Goal: Task Accomplishment & Management: Use online tool/utility

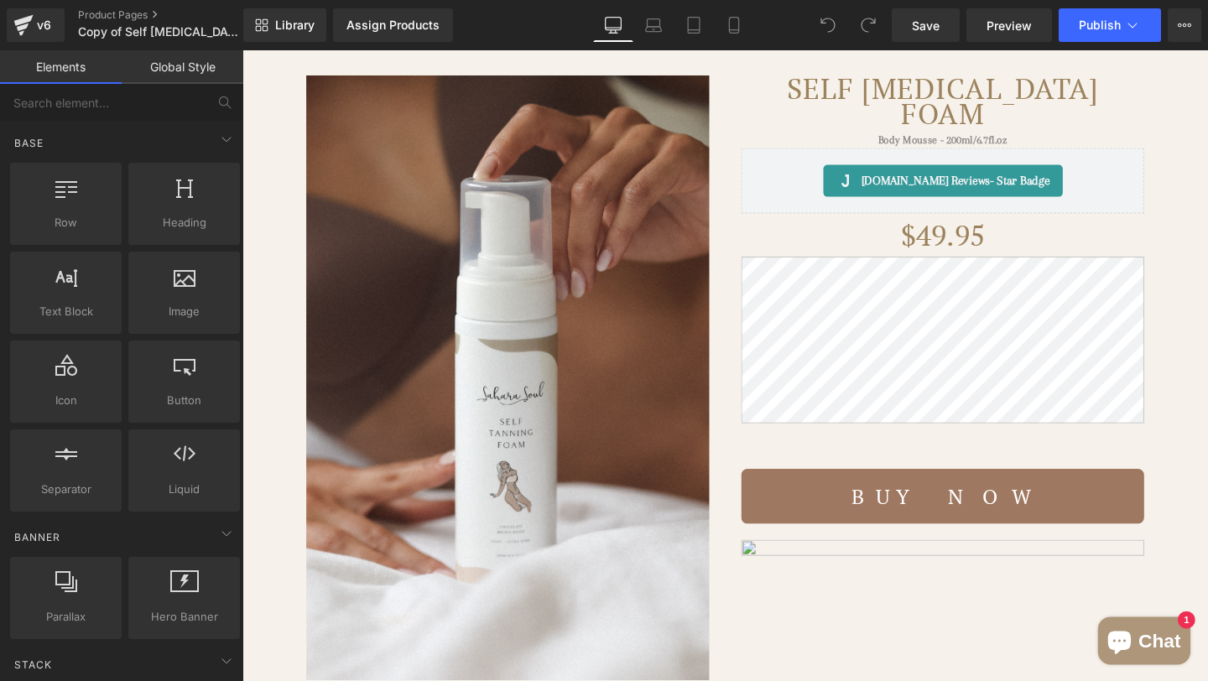
scroll to position [150, 0]
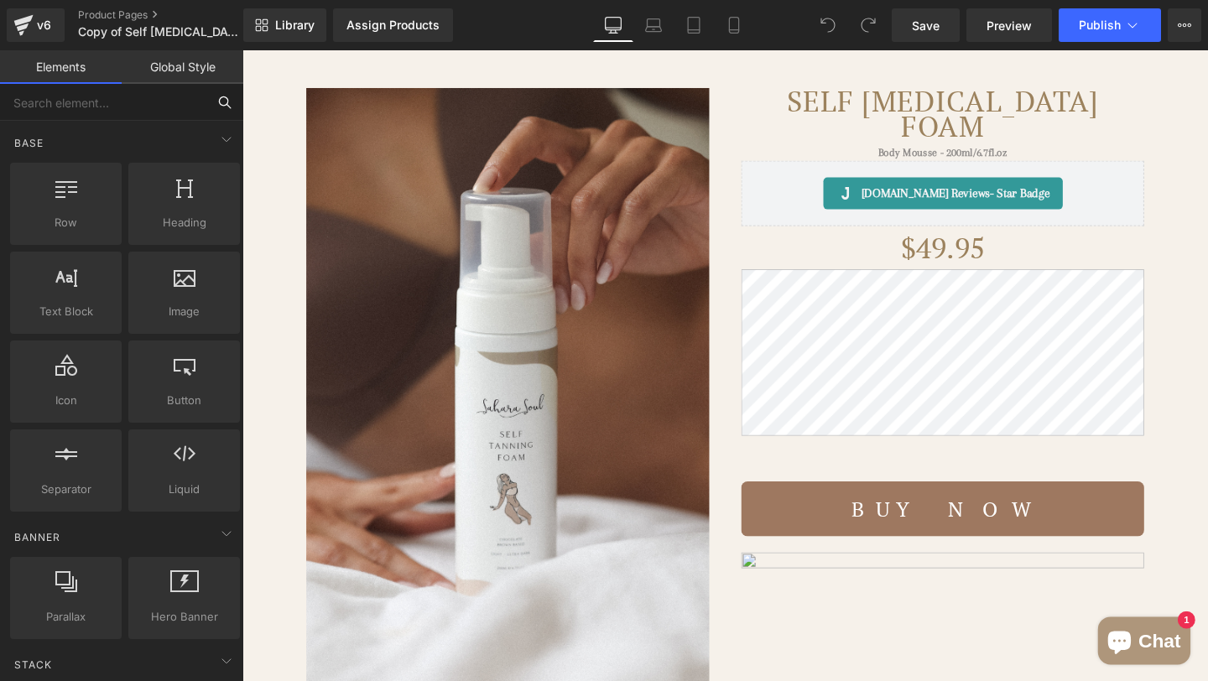
click at [108, 98] on input "text" at bounding box center [103, 102] width 206 height 37
type input "liq"
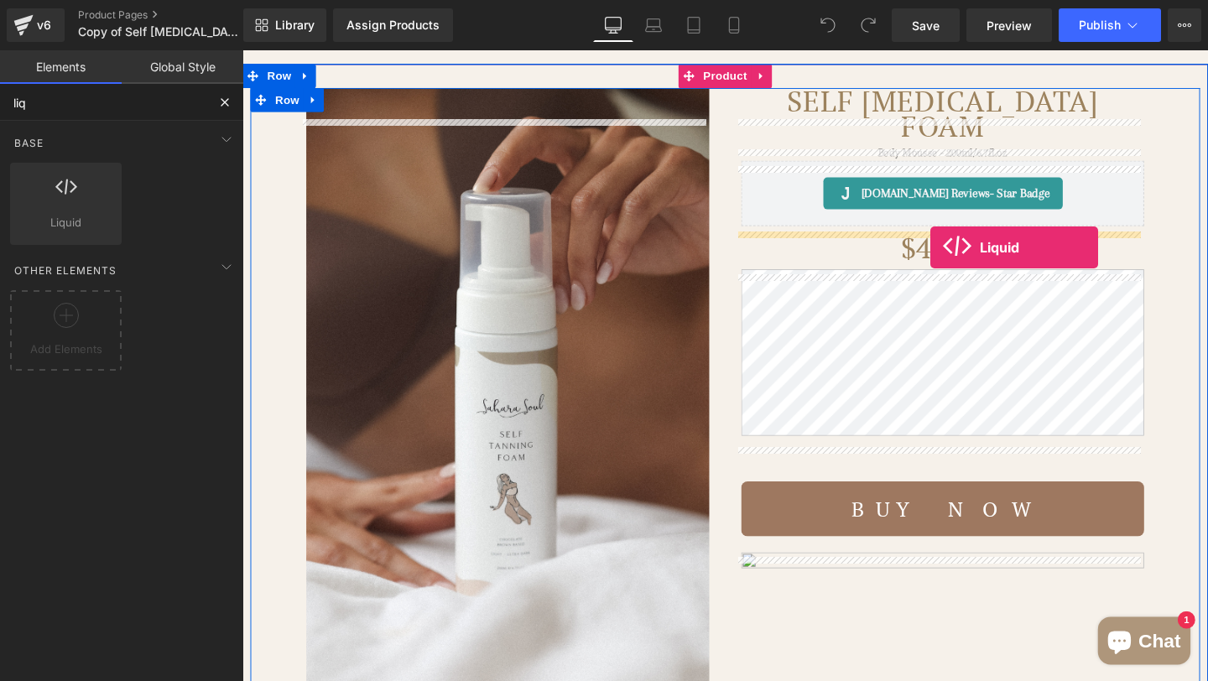
drag, startPoint x: 317, startPoint y: 265, endPoint x: 966, endPoint y: 258, distance: 648.7
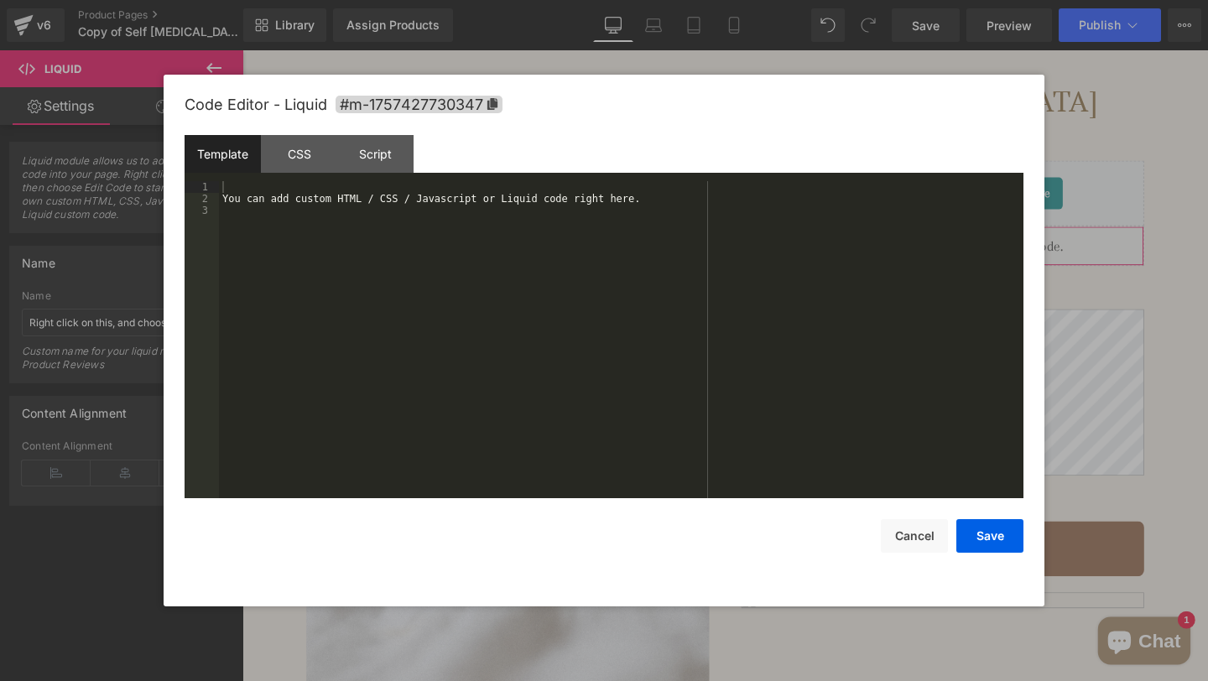
click at [834, 0] on div "Liquid You are previewing how the will restyle your page. You can not edit Elem…" at bounding box center [604, 0] width 1208 height 0
click at [551, 347] on div "You can add custom HTML / CSS / Javascript or Liquid code right here." at bounding box center [621, 351] width 805 height 341
paste textarea
click at [980, 533] on button "Save" at bounding box center [990, 536] width 67 height 34
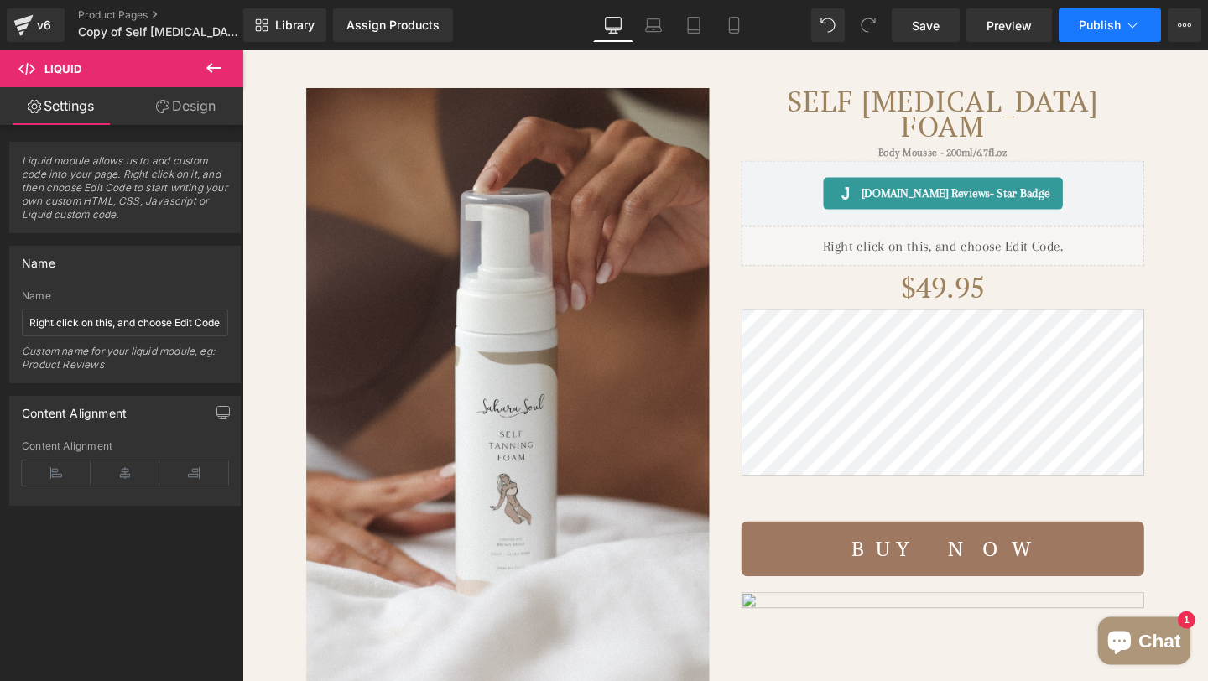
click at [1098, 23] on span "Publish" at bounding box center [1100, 24] width 42 height 13
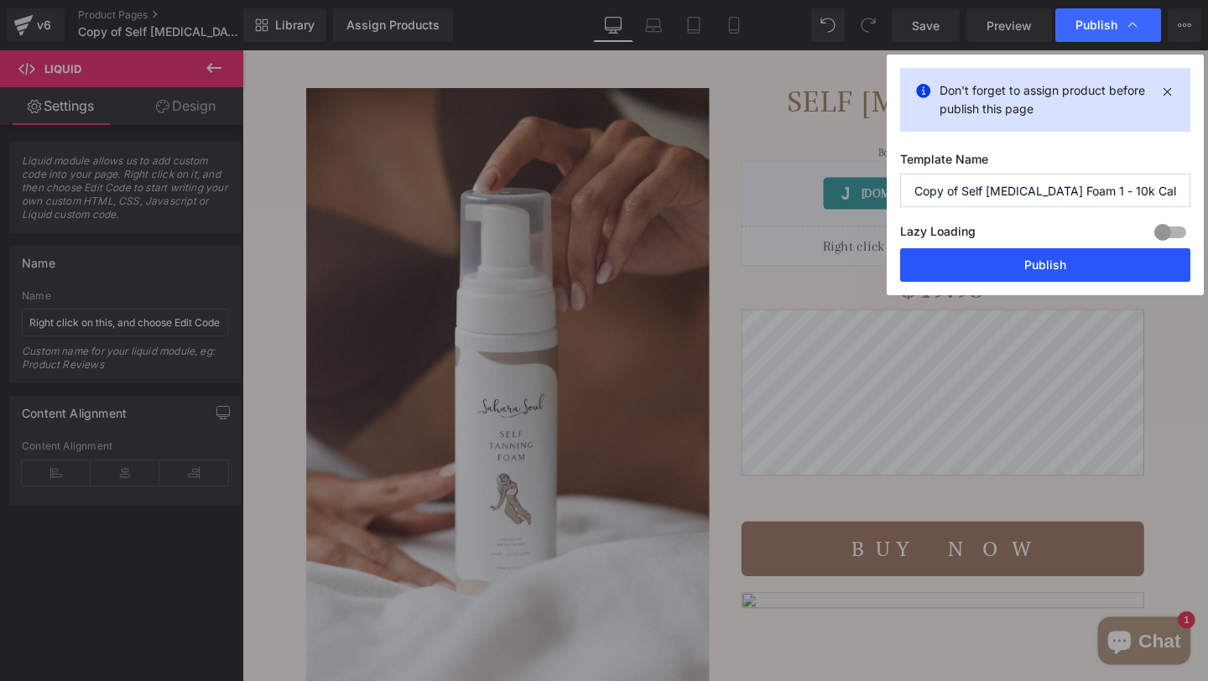
click at [1066, 266] on button "Publish" at bounding box center [1045, 265] width 290 height 34
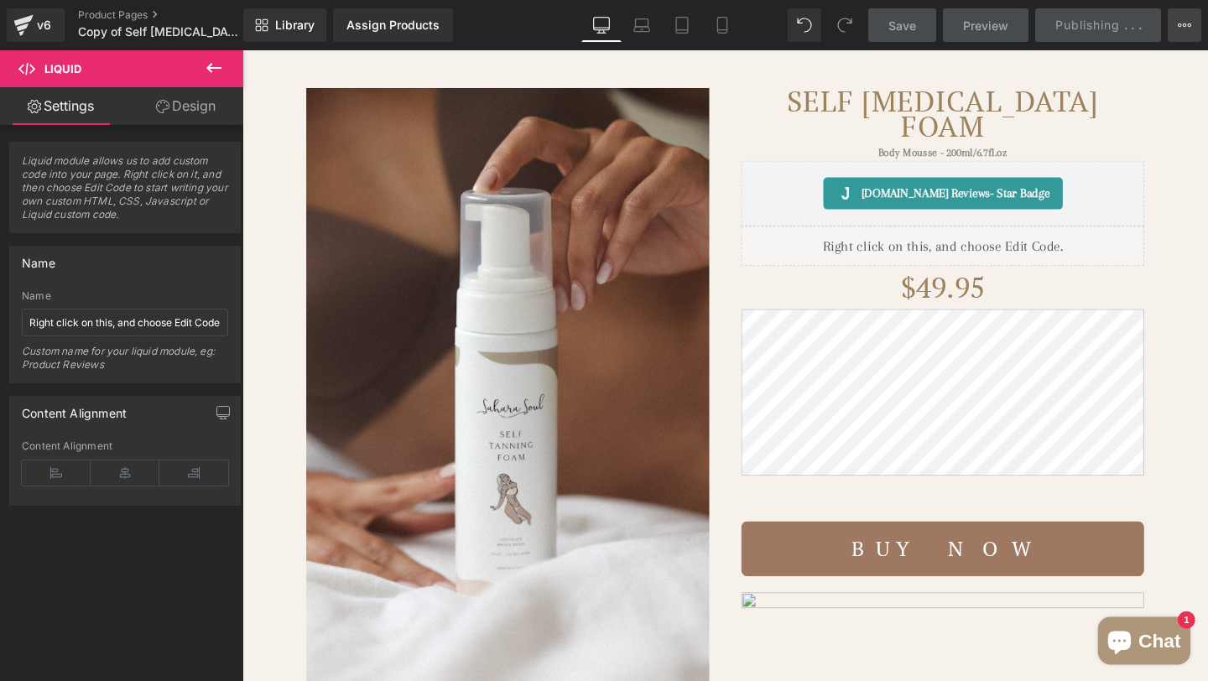
click at [1179, 29] on icon at bounding box center [1184, 24] width 13 height 13
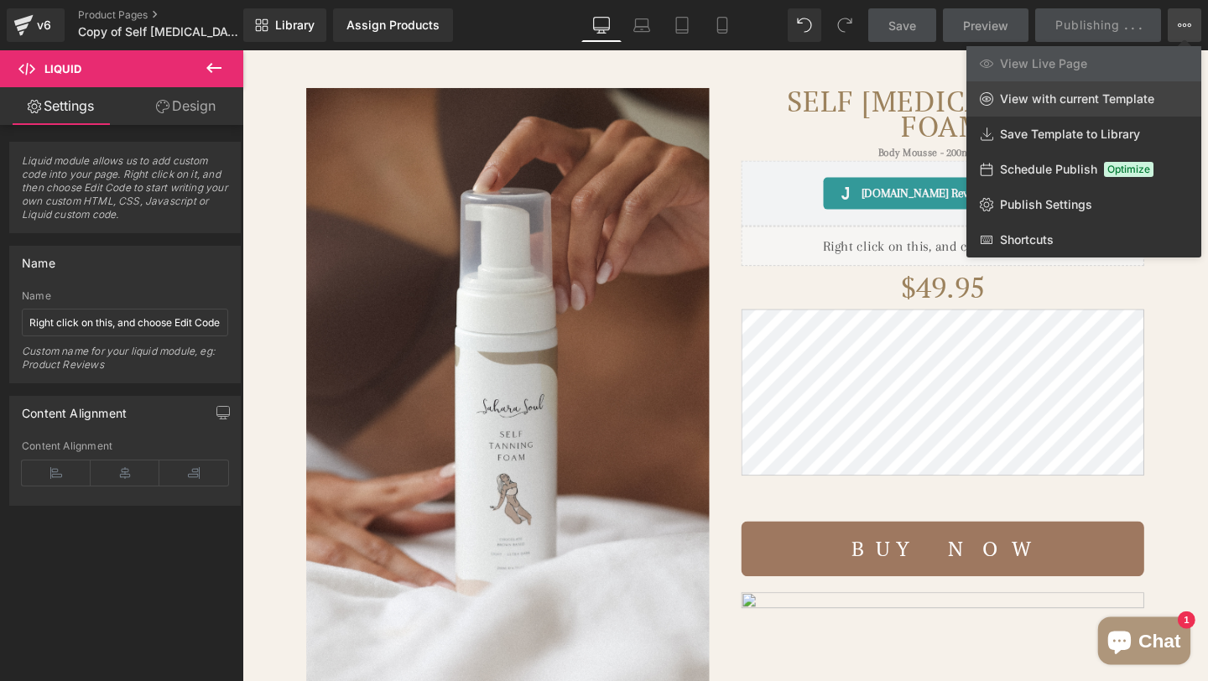
click at [1071, 105] on span "View with current Template" at bounding box center [1077, 98] width 154 height 15
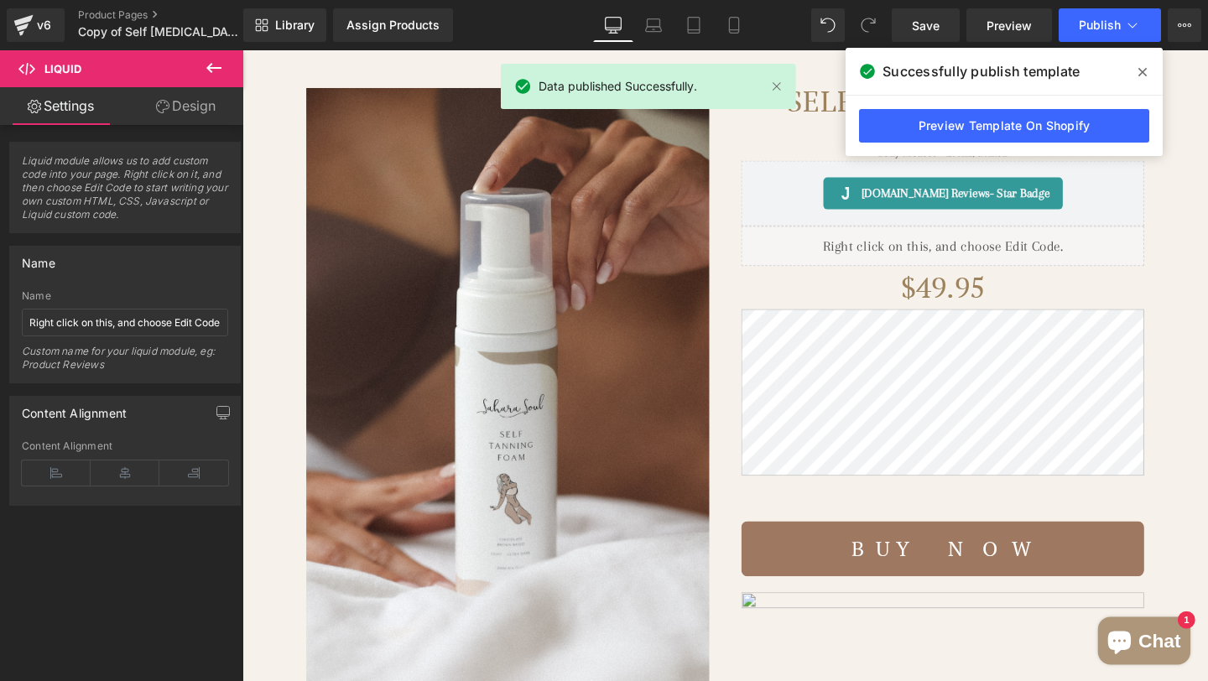
click at [1208, 32] on div "Save Preview Publish Scheduled View Live Page View with current Template Save T…" at bounding box center [1046, 25] width 323 height 34
click at [1199, 28] on button "View Live Page View with current Template Save Template to Library Schedule Pub…" at bounding box center [1185, 25] width 34 height 34
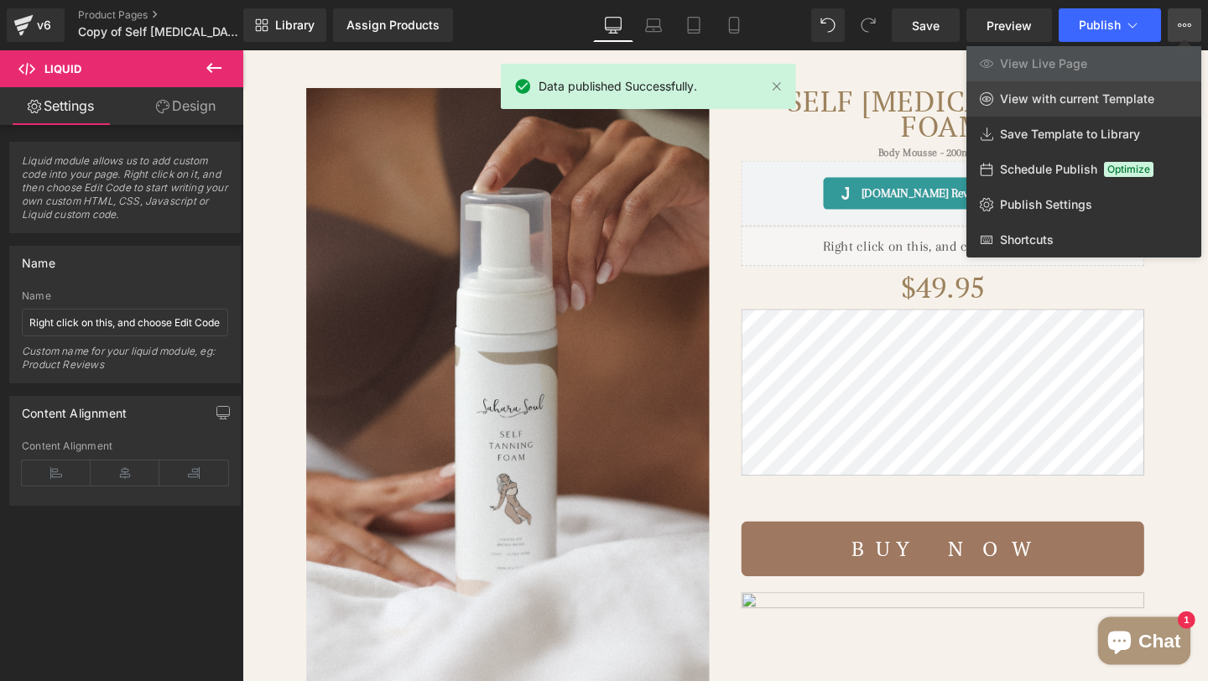
click at [1142, 89] on link "View with current Template" at bounding box center [1084, 98] width 235 height 35
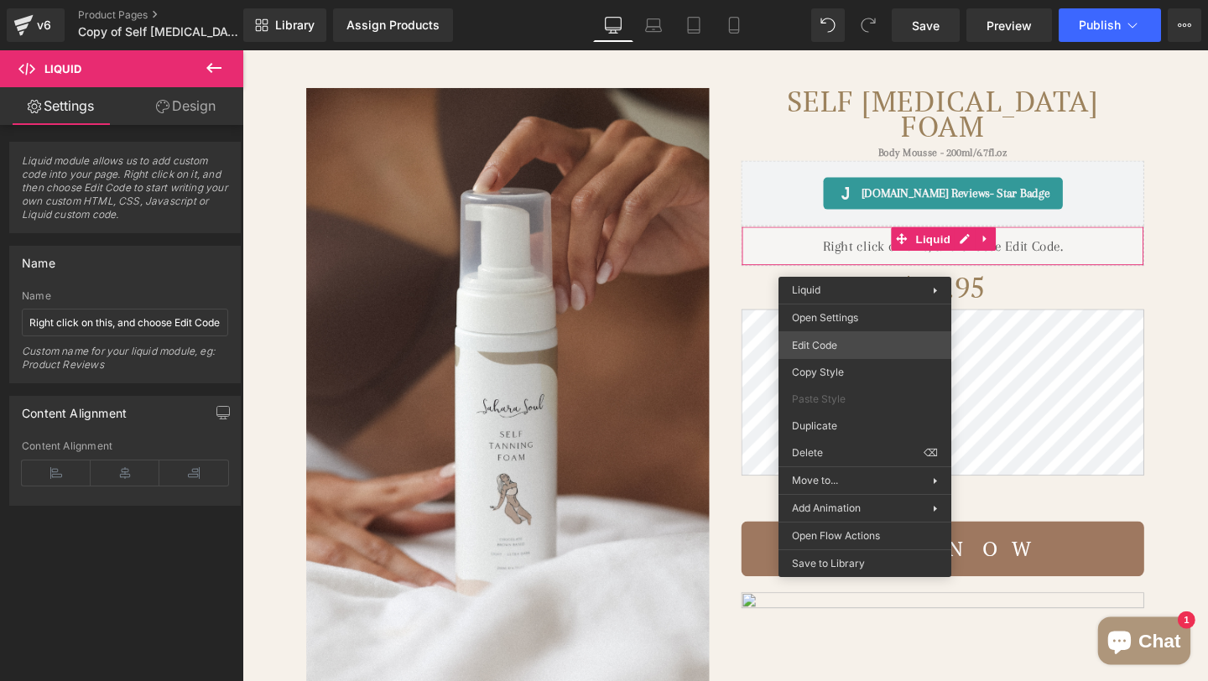
click at [838, 0] on div "Liquid You are previewing how the will restyle your page. You can not edit Elem…" at bounding box center [604, 0] width 1208 height 0
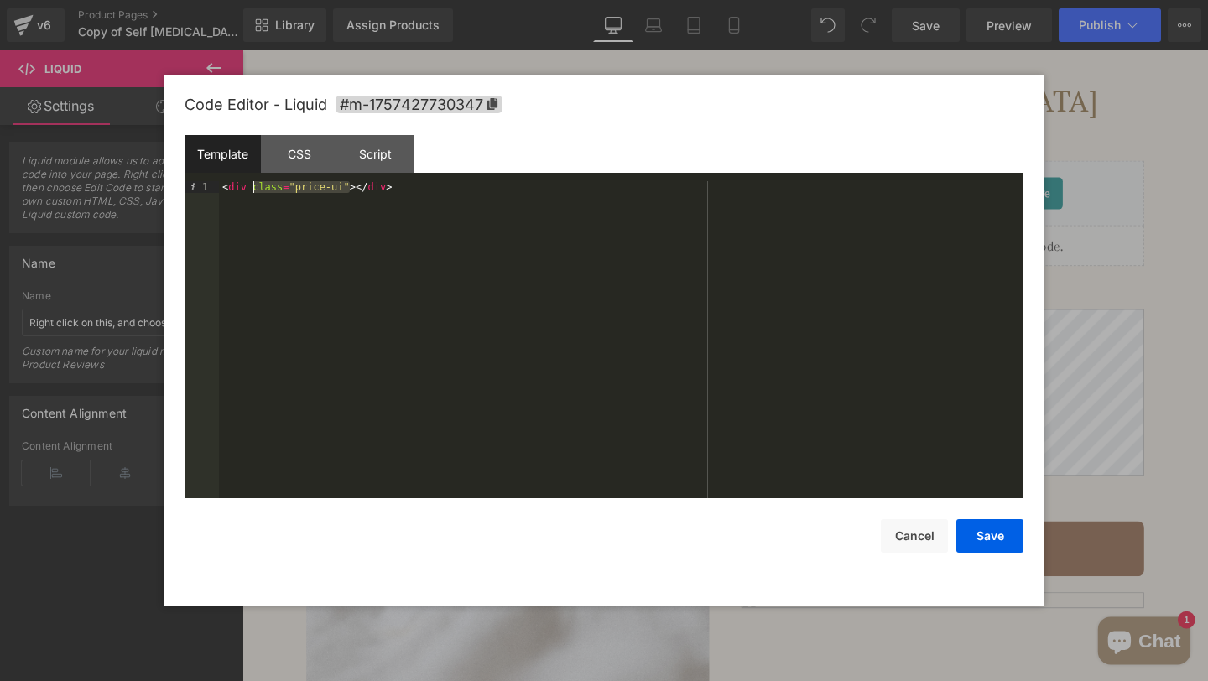
drag, startPoint x: 348, startPoint y: 183, endPoint x: 255, endPoint y: 185, distance: 93.2
click at [255, 185] on div "< div class = "price-ui" > </ div >" at bounding box center [621, 351] width 805 height 341
drag, startPoint x: 283, startPoint y: 186, endPoint x: 410, endPoint y: 192, distance: 126.9
click at [284, 186] on div "< div id = "#product-price-selector" > </ div >" at bounding box center [621, 351] width 805 height 341
click at [978, 539] on button "Save" at bounding box center [990, 536] width 67 height 34
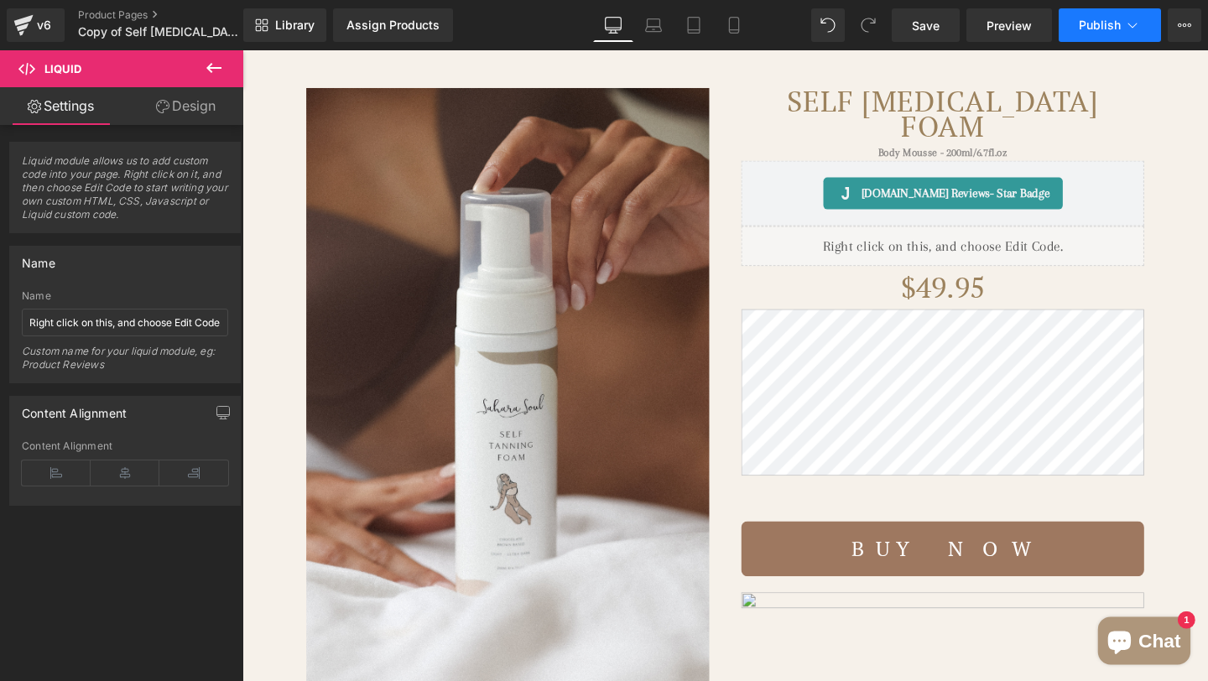
click at [1109, 34] on button "Publish" at bounding box center [1110, 25] width 102 height 34
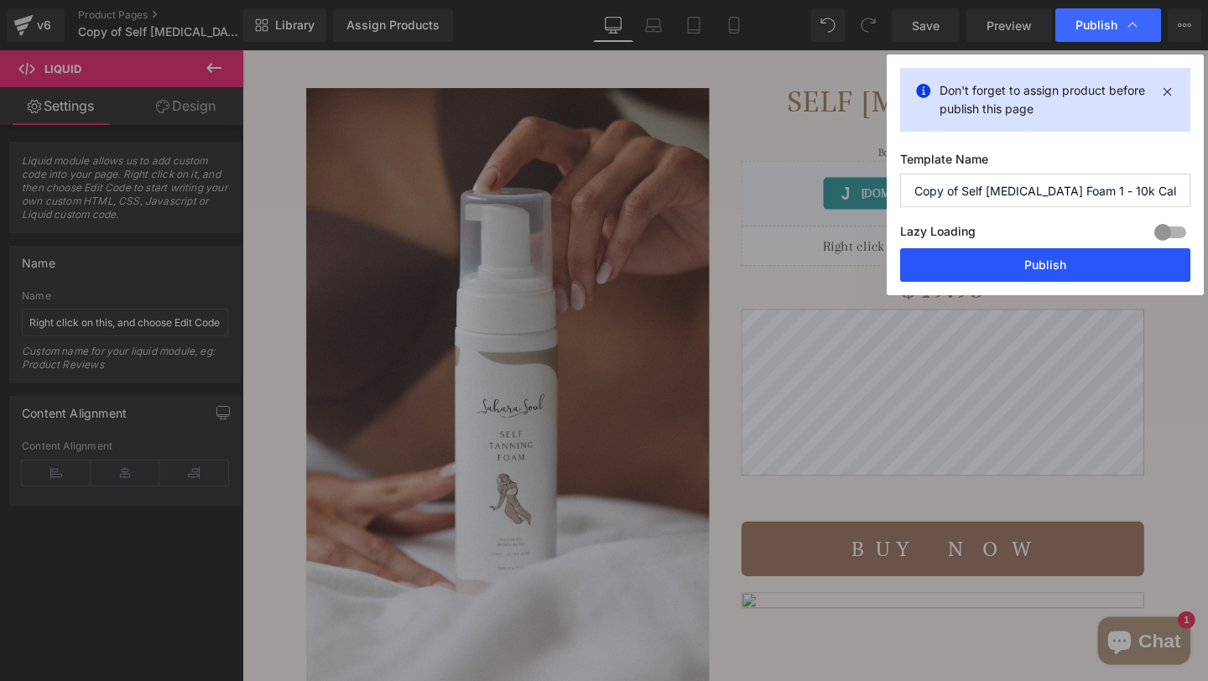
click at [1046, 267] on button "Publish" at bounding box center [1045, 265] width 290 height 34
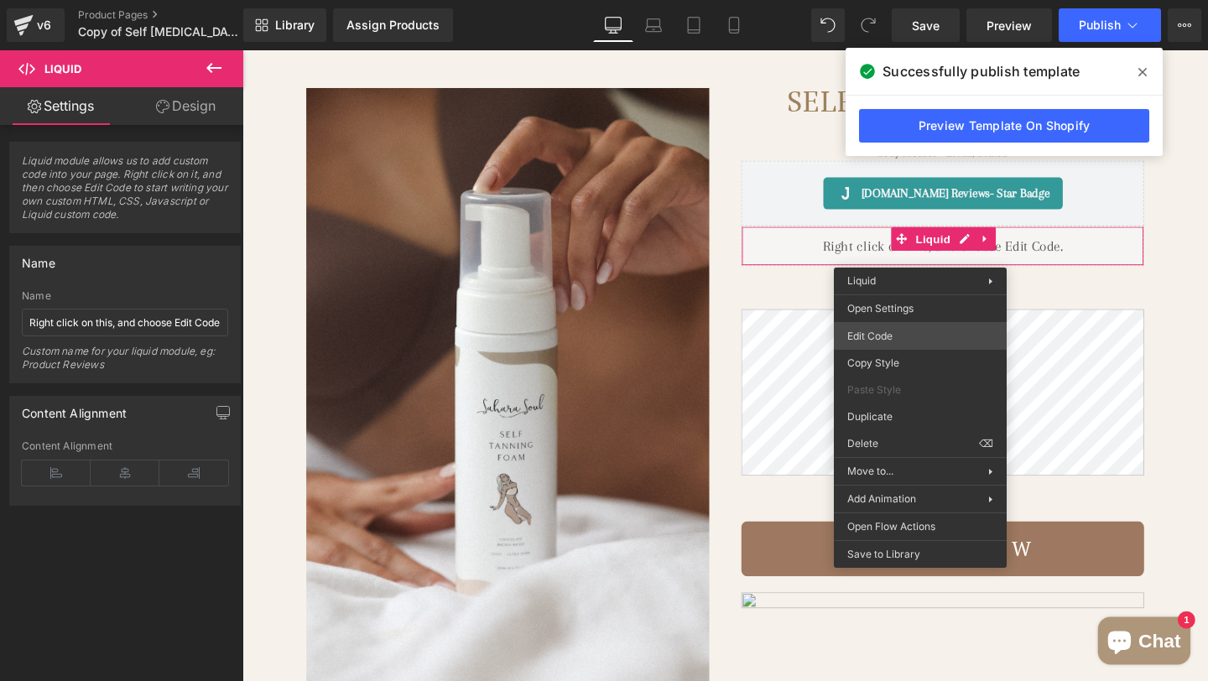
click at [891, 0] on div "Liquid You are previewing how the will restyle your page. You can not edit Elem…" at bounding box center [604, 0] width 1208 height 0
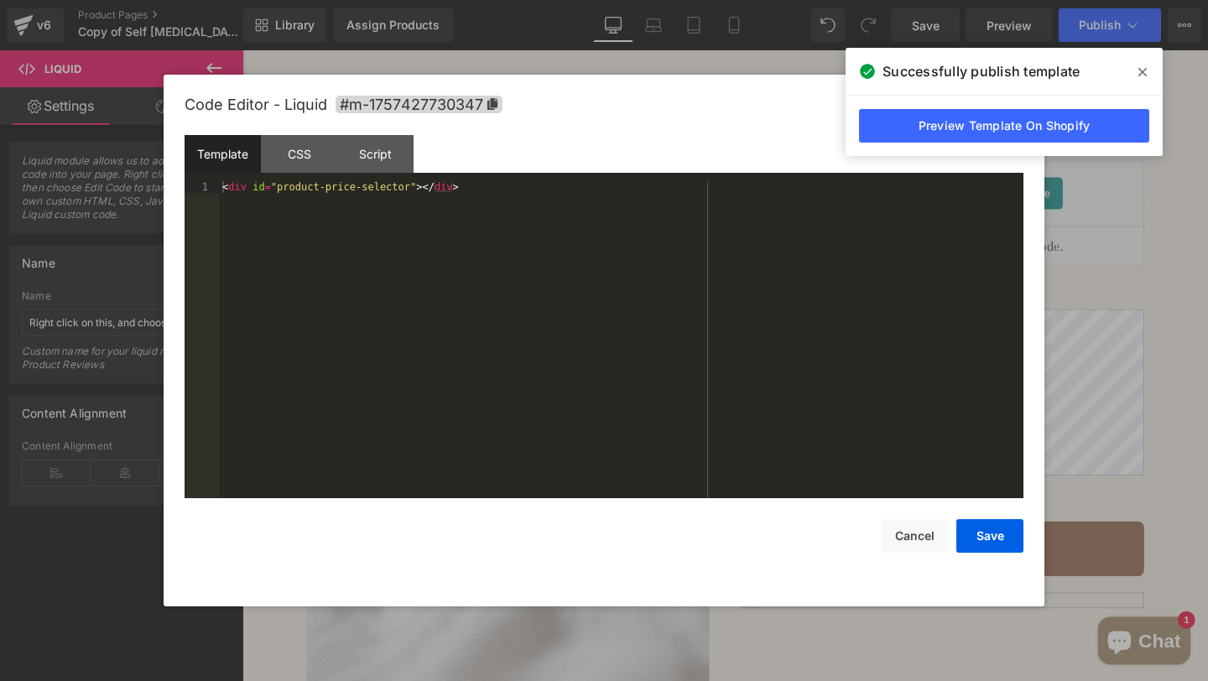
click at [540, 344] on div "< div id = "product-price-selector" > </ div >" at bounding box center [621, 351] width 805 height 341
click at [1003, 540] on button "Save" at bounding box center [990, 536] width 67 height 34
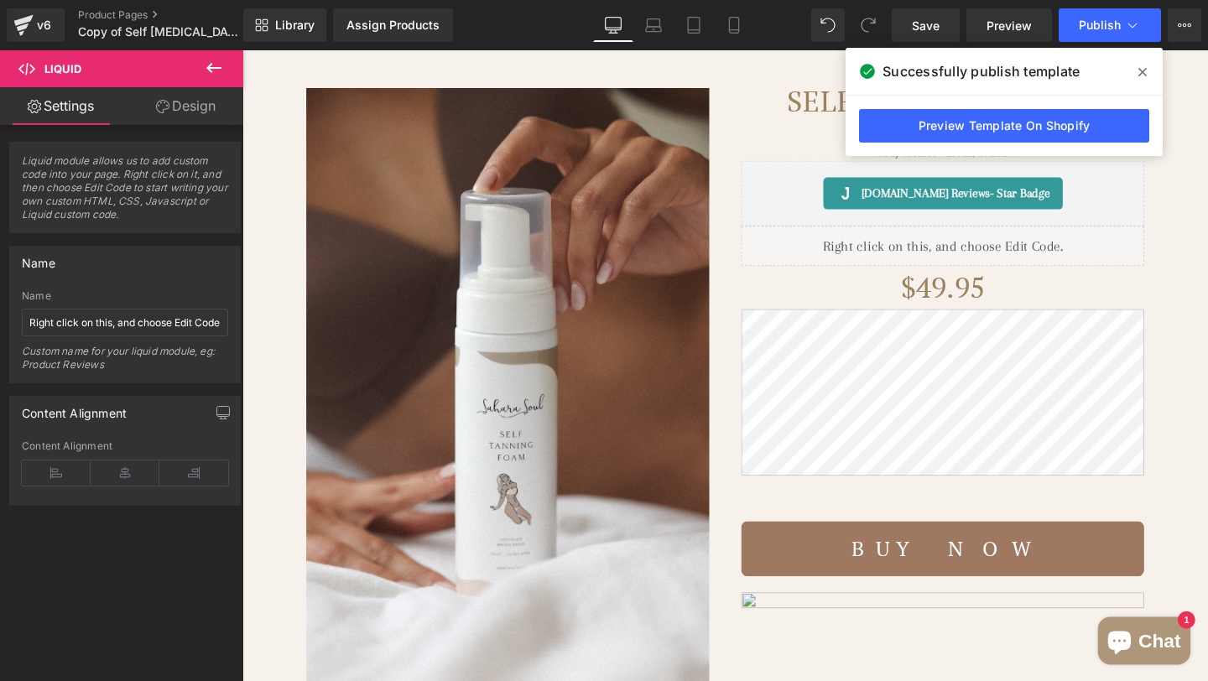
click at [1145, 76] on icon at bounding box center [1143, 71] width 8 height 13
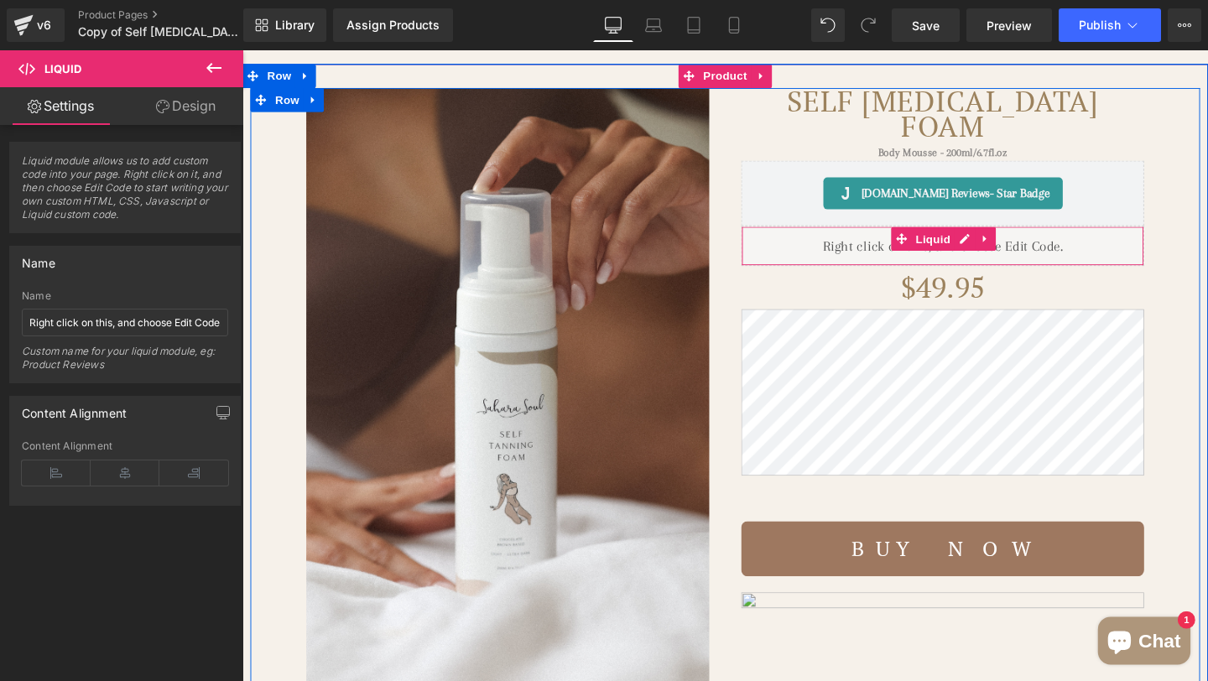
click at [1030, 257] on div "Liquid" at bounding box center [979, 256] width 424 height 42
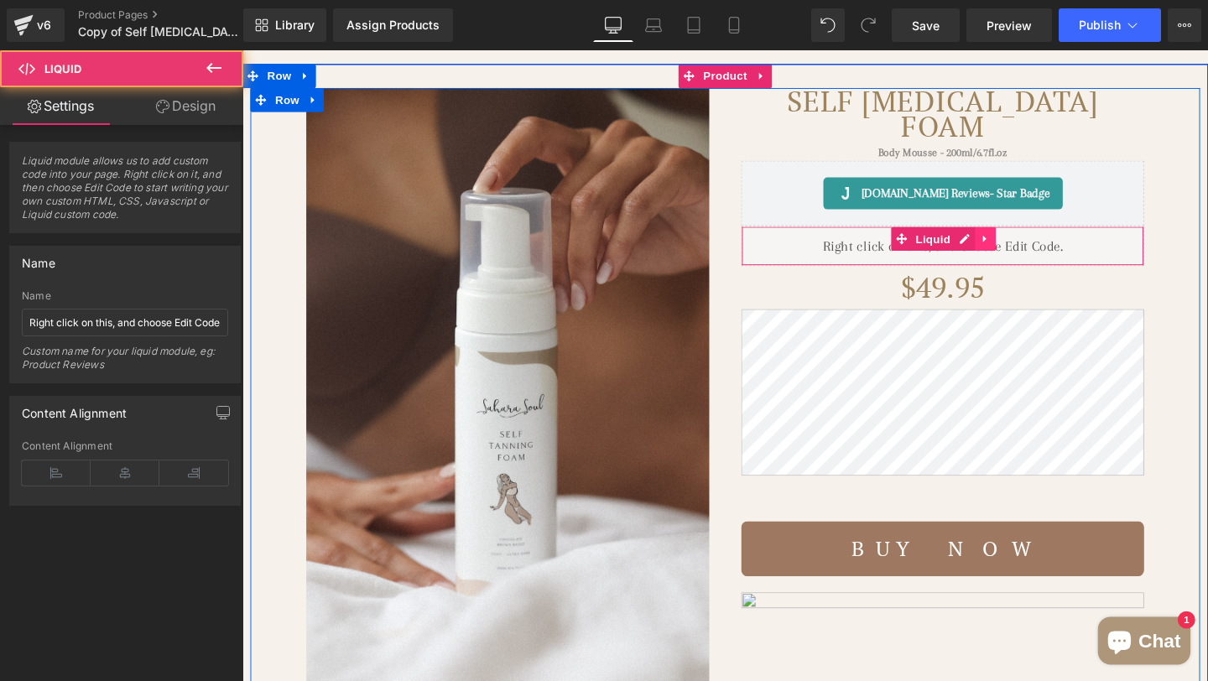
click at [1025, 255] on link at bounding box center [1024, 248] width 22 height 25
click at [1033, 253] on icon at bounding box center [1035, 249] width 12 height 12
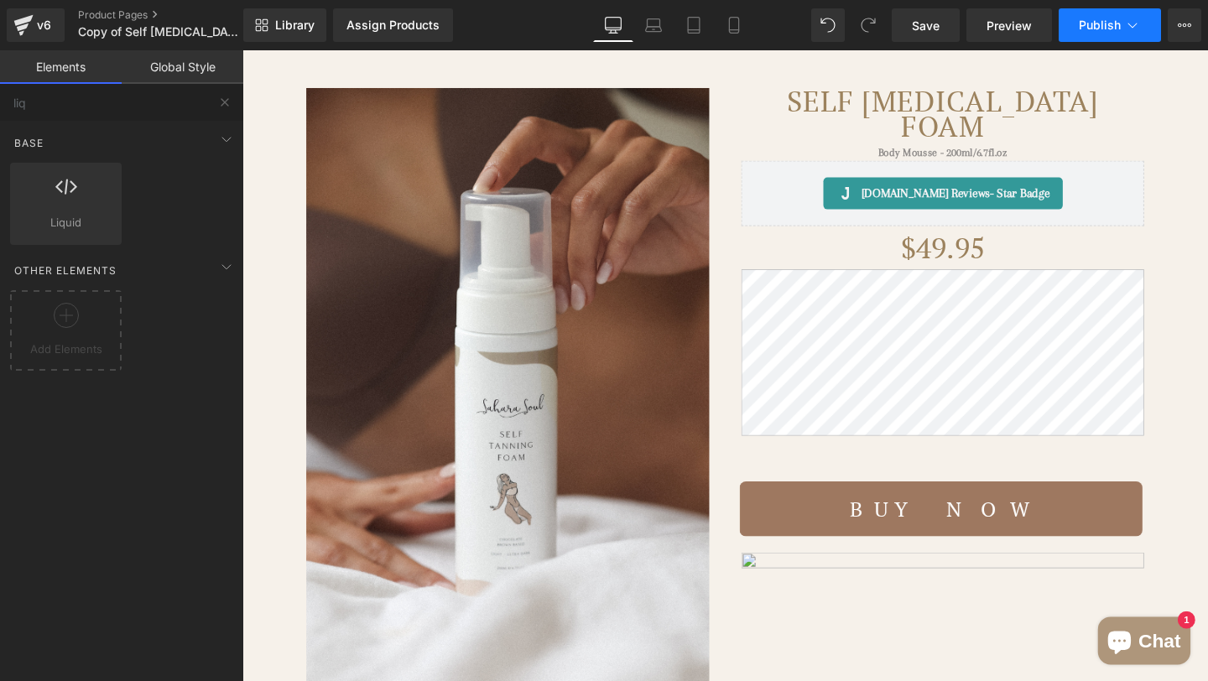
click at [1119, 18] on span "Publish" at bounding box center [1100, 24] width 42 height 13
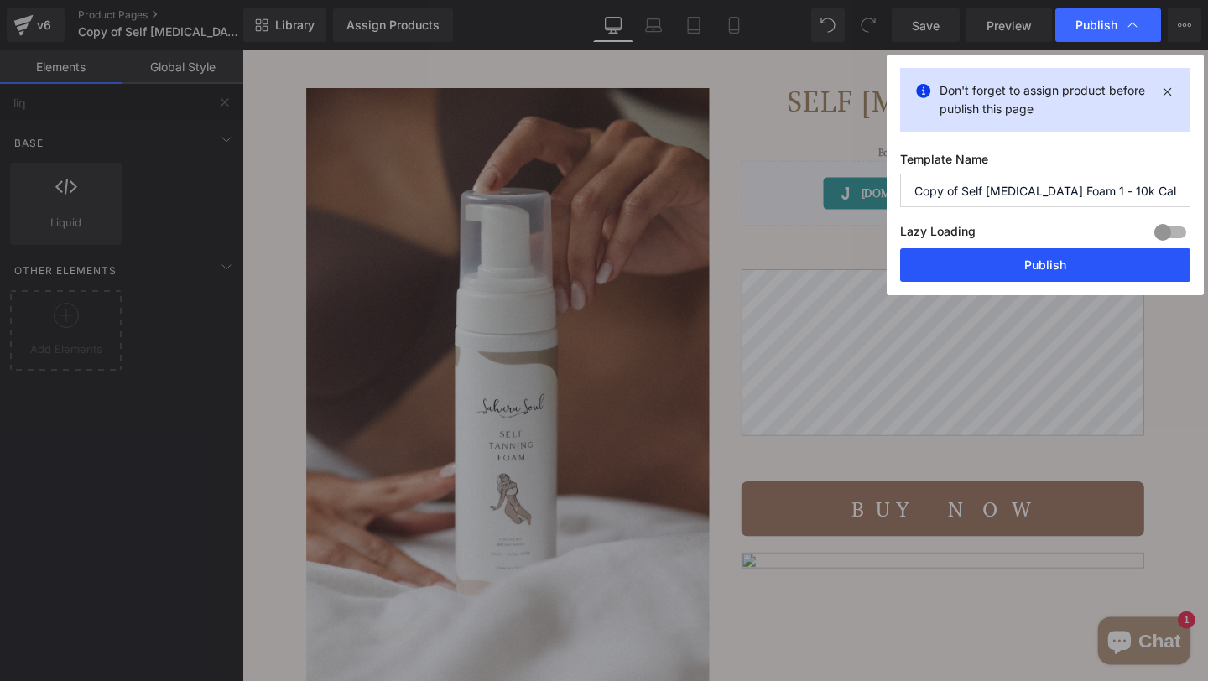
click at [986, 266] on button "Publish" at bounding box center [1045, 265] width 290 height 34
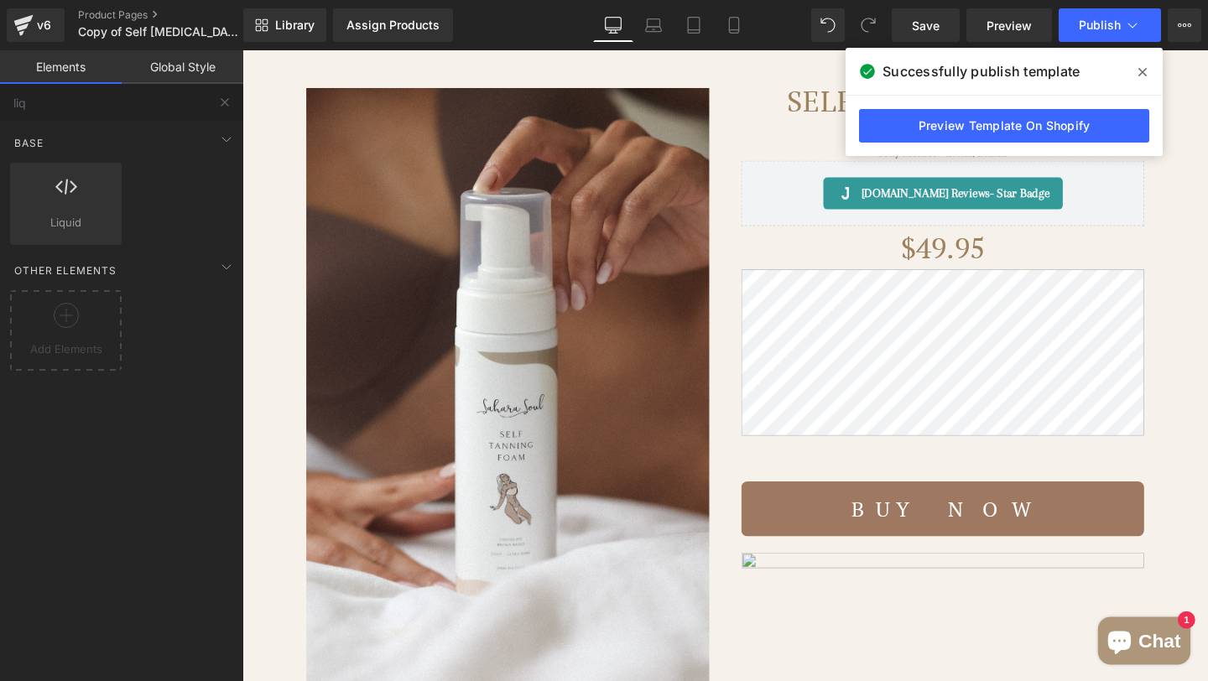
click at [1142, 74] on icon at bounding box center [1143, 71] width 8 height 13
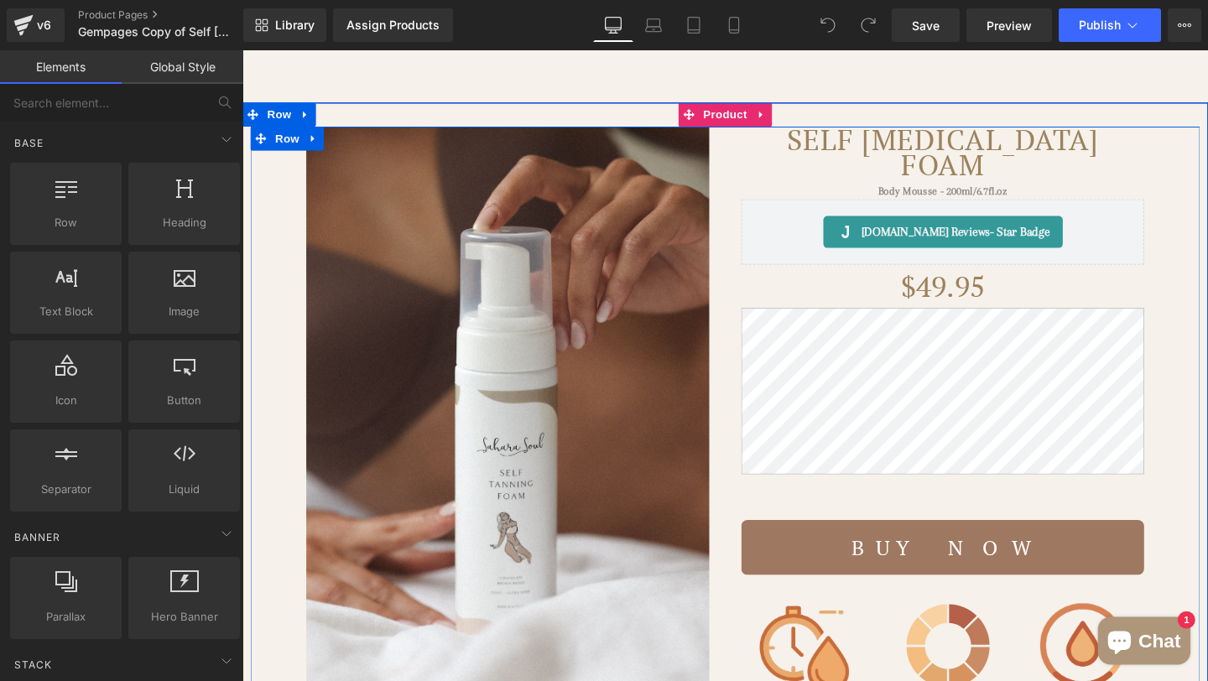
scroll to position [149, 0]
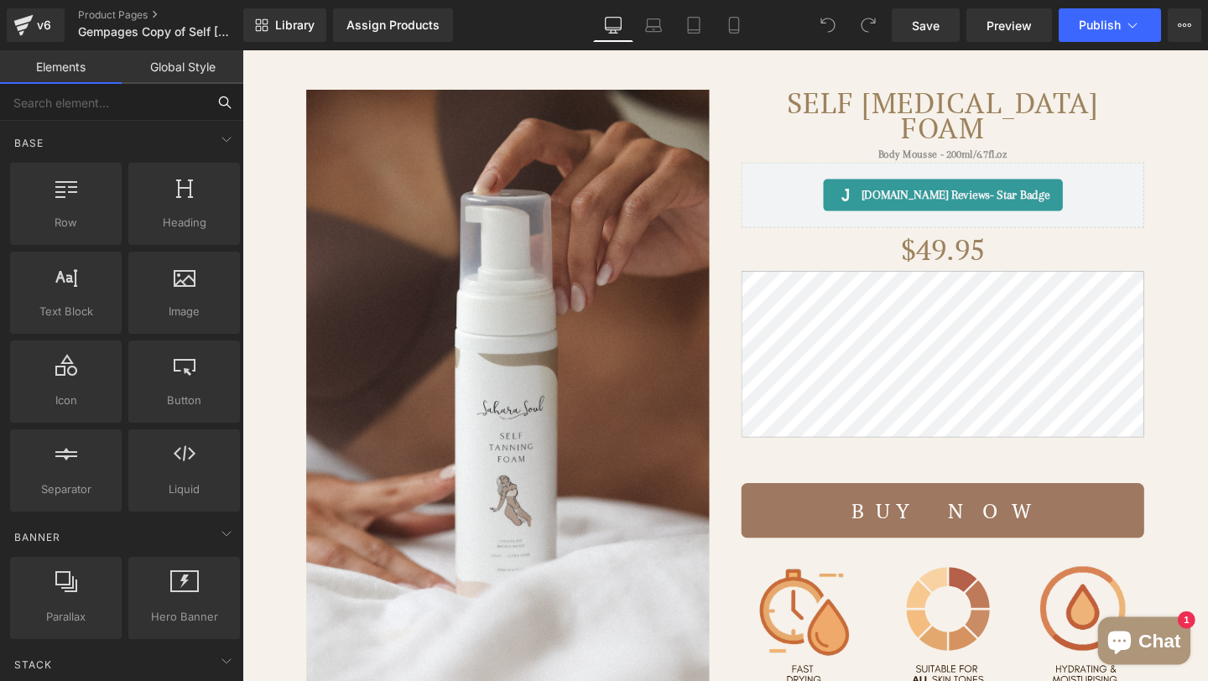
click at [86, 107] on input "text" at bounding box center [103, 102] width 206 height 37
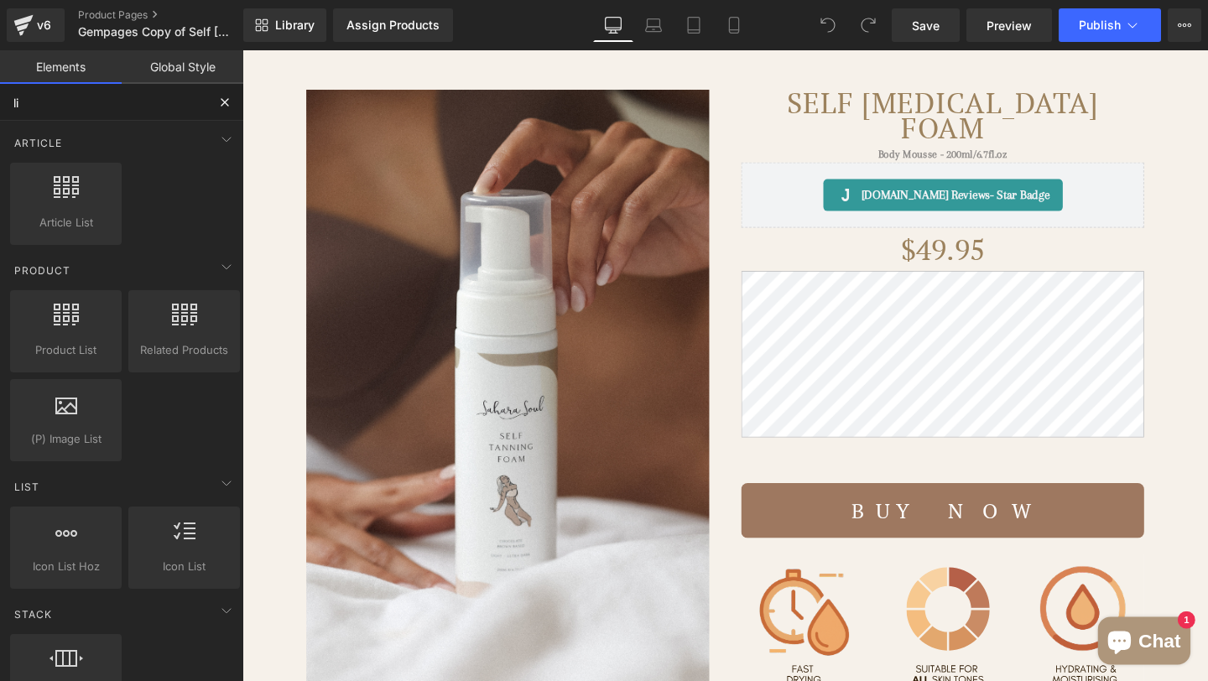
type input "liq"
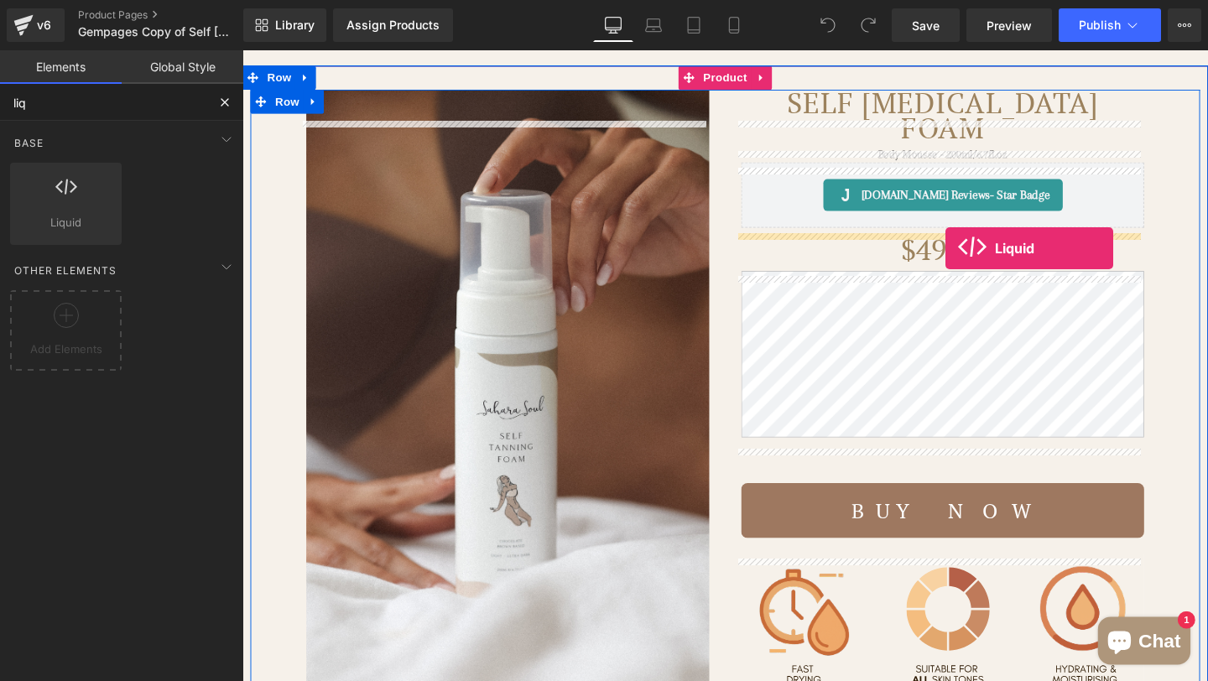
drag, startPoint x: 327, startPoint y: 272, endPoint x: 982, endPoint y: 257, distance: 654.7
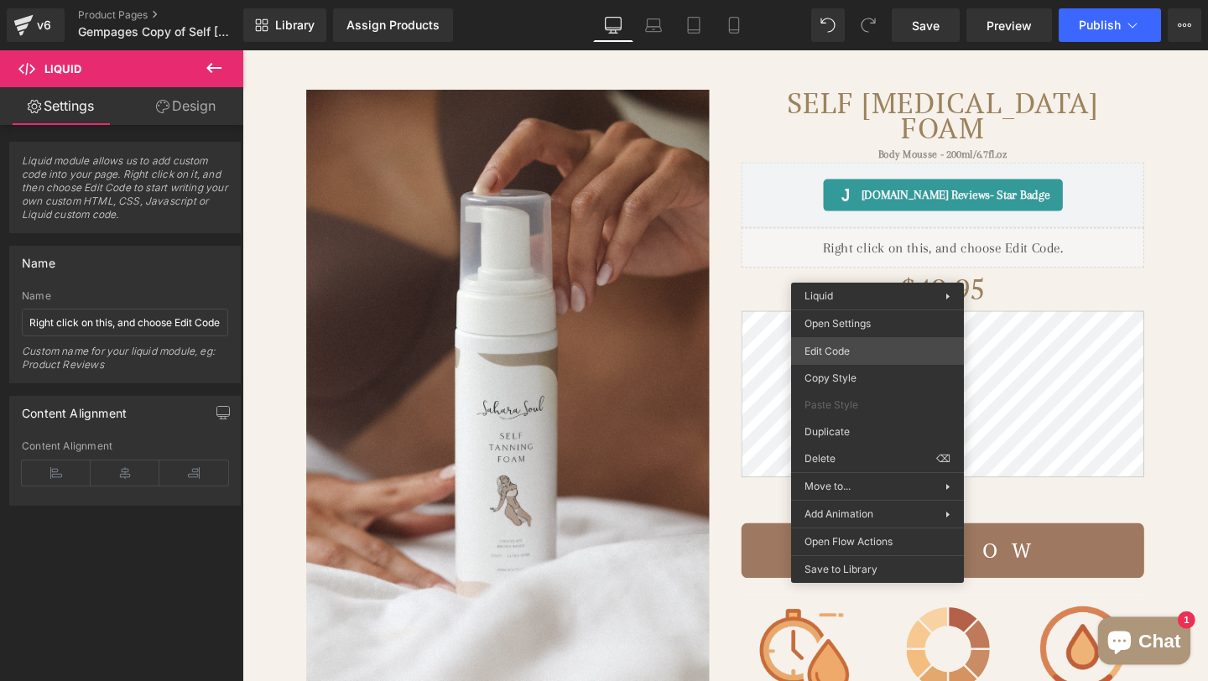
click at [853, 0] on div "Liquid You are previewing how the will restyle your page. You can not edit Elem…" at bounding box center [604, 0] width 1208 height 0
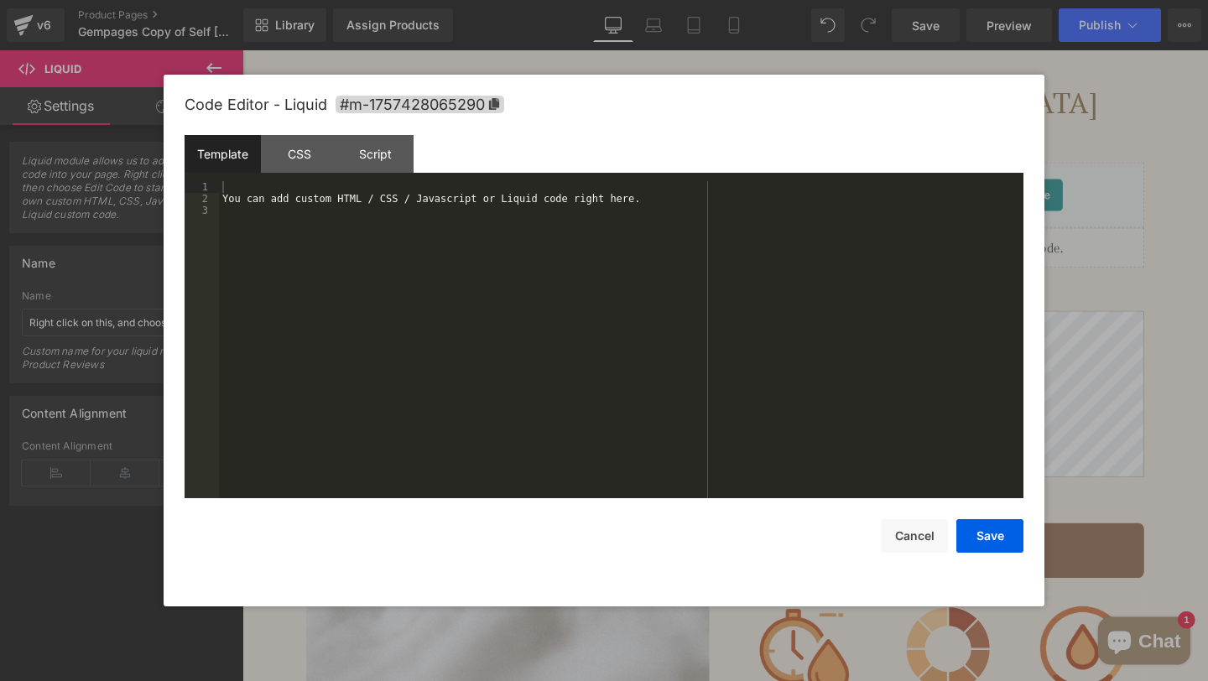
drag, startPoint x: 444, startPoint y: 279, endPoint x: 450, endPoint y: 241, distance: 39.0
click at [446, 267] on div "You can add custom HTML / CSS / Javascript or Liquid code right here." at bounding box center [621, 351] width 805 height 341
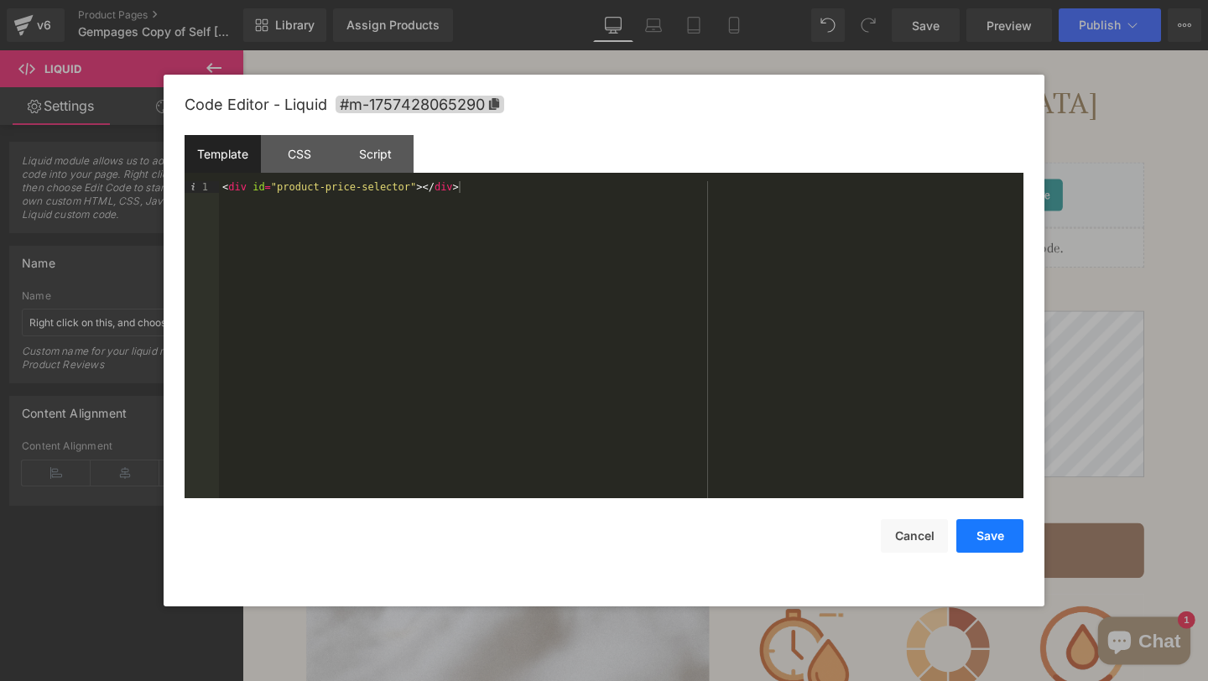
click at [979, 535] on button "Save" at bounding box center [990, 536] width 67 height 34
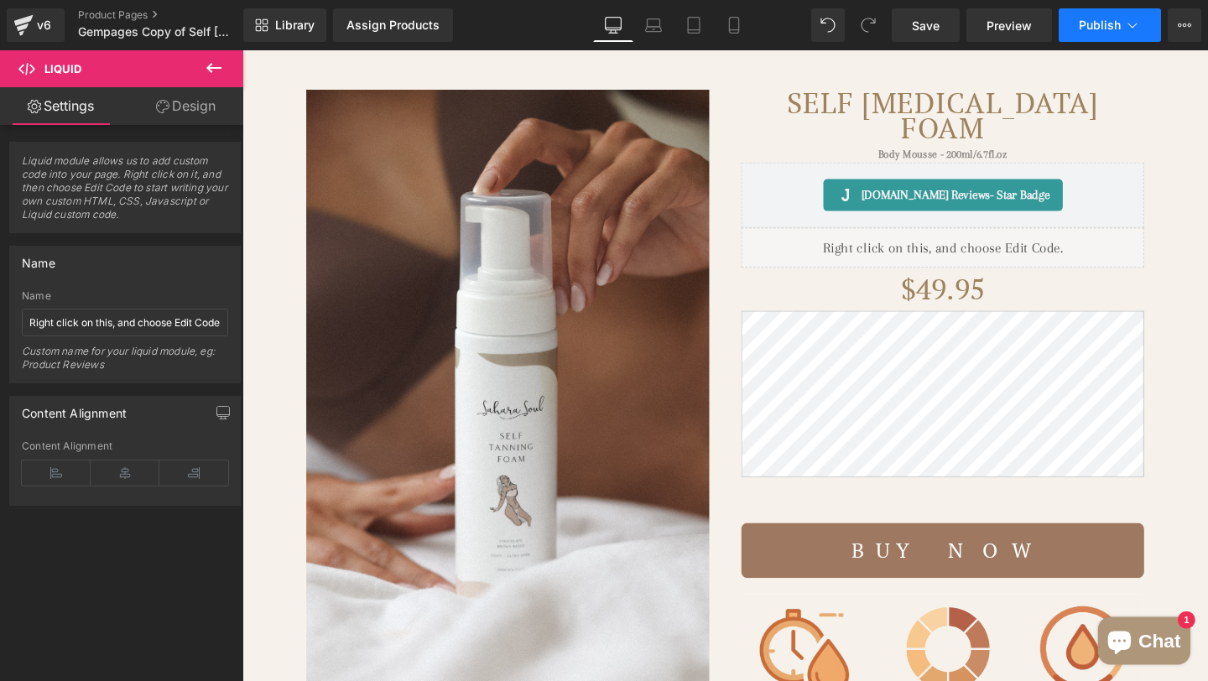
click at [1114, 18] on span "Publish" at bounding box center [1100, 24] width 42 height 13
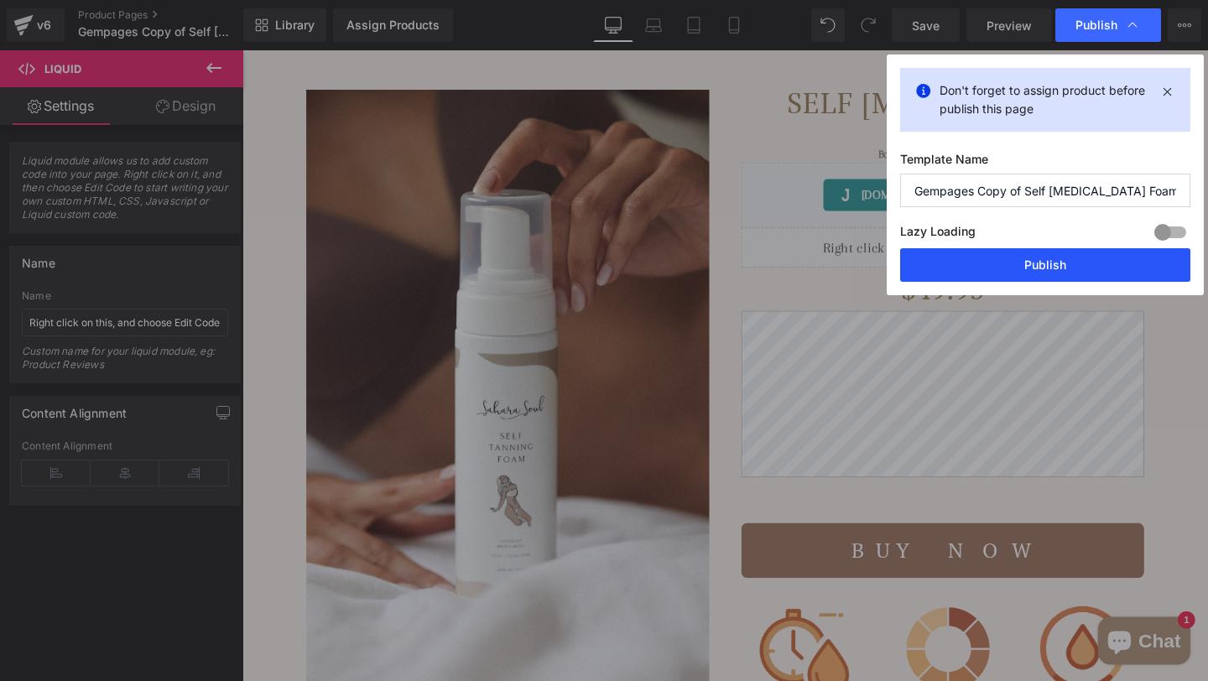
click at [993, 275] on button "Publish" at bounding box center [1045, 265] width 290 height 34
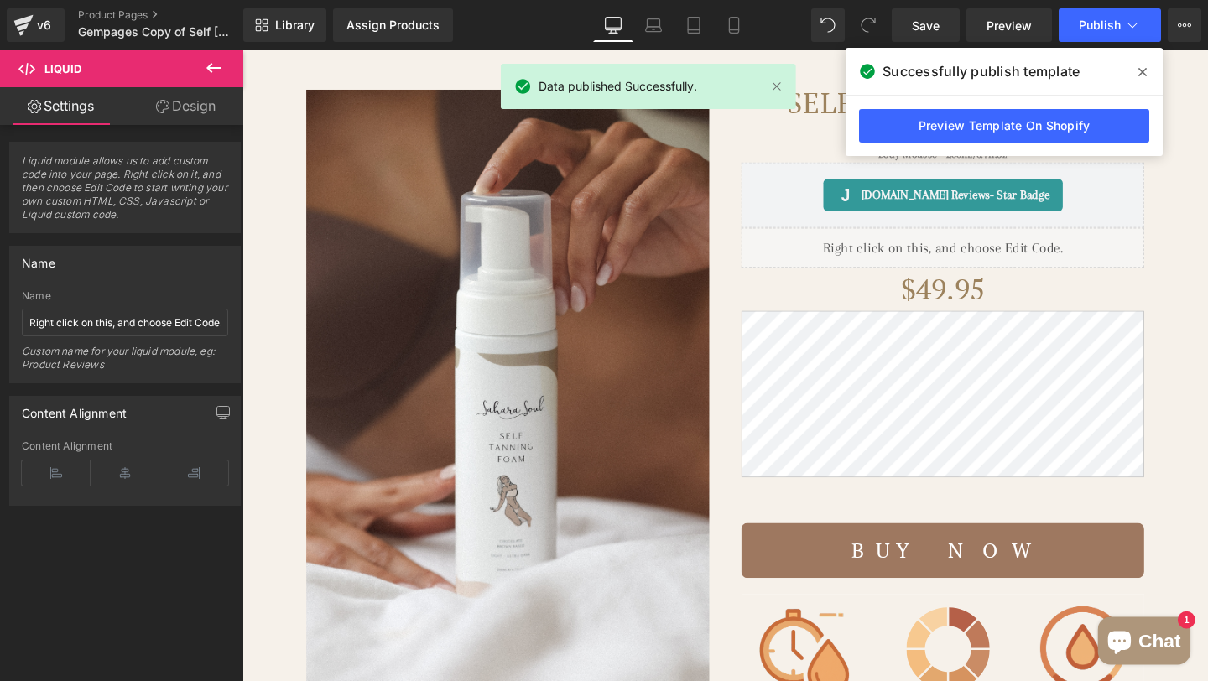
click at [1150, 69] on span at bounding box center [1143, 72] width 27 height 27
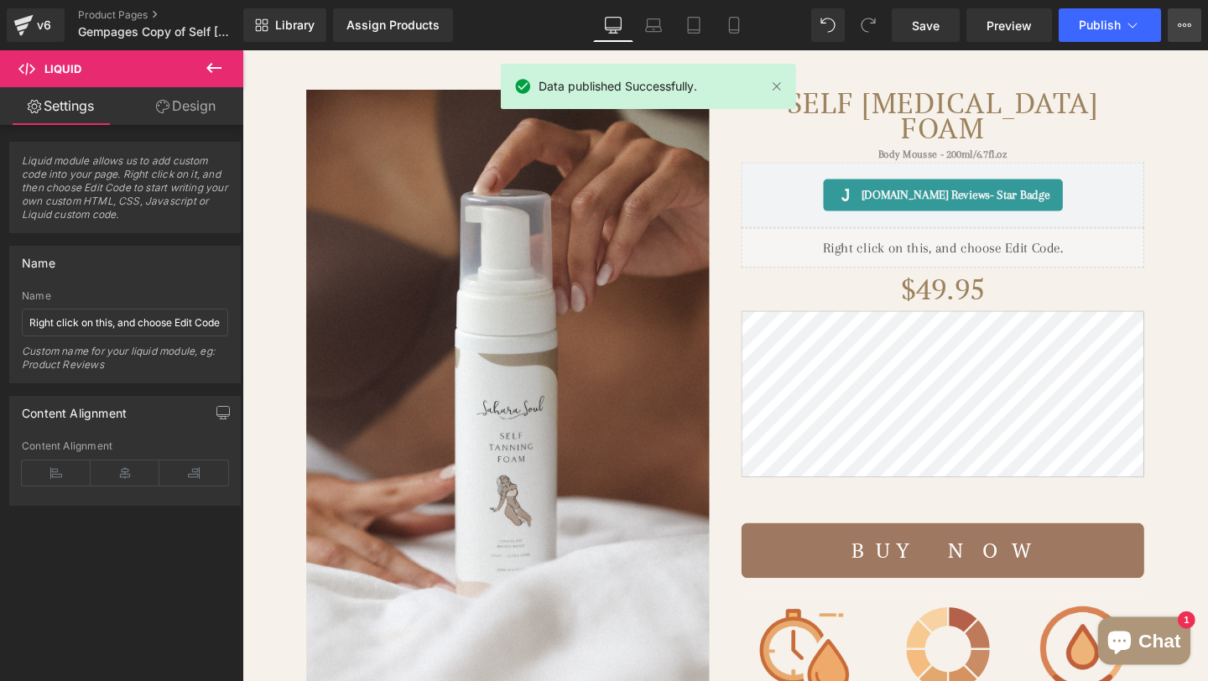
click at [1179, 38] on button "View Live Page View with current Template Save Template to Library Schedule Pub…" at bounding box center [1185, 25] width 34 height 34
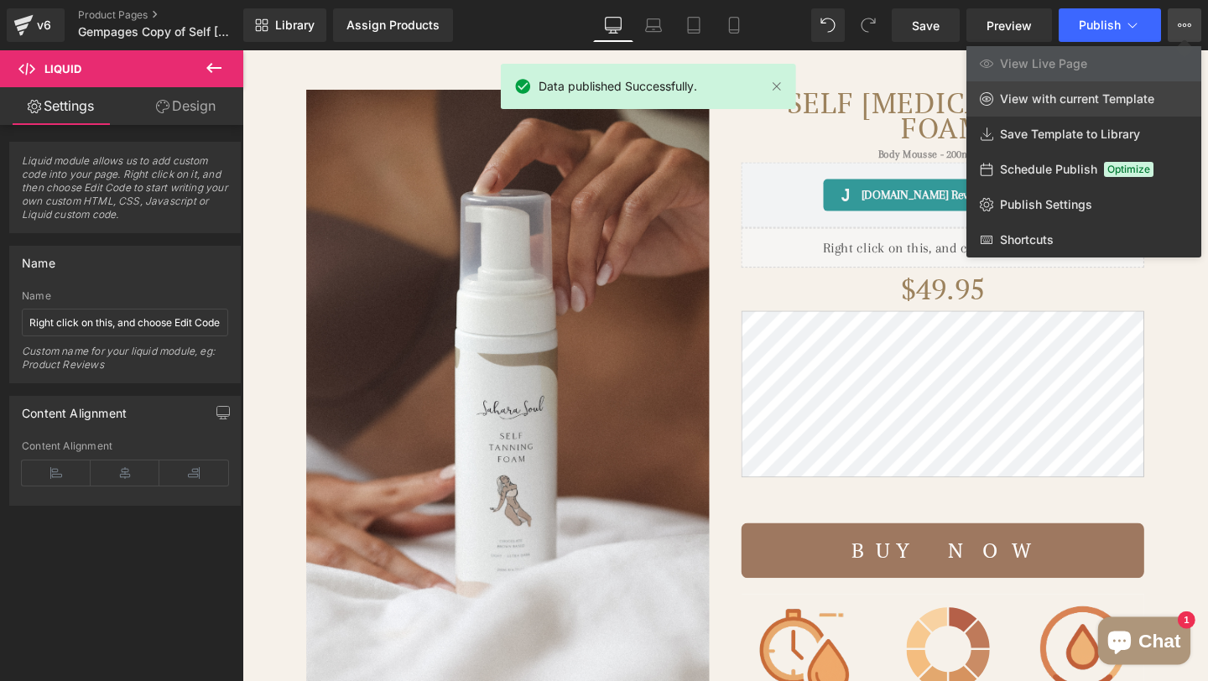
click at [1135, 102] on span "View with current Template" at bounding box center [1077, 98] width 154 height 15
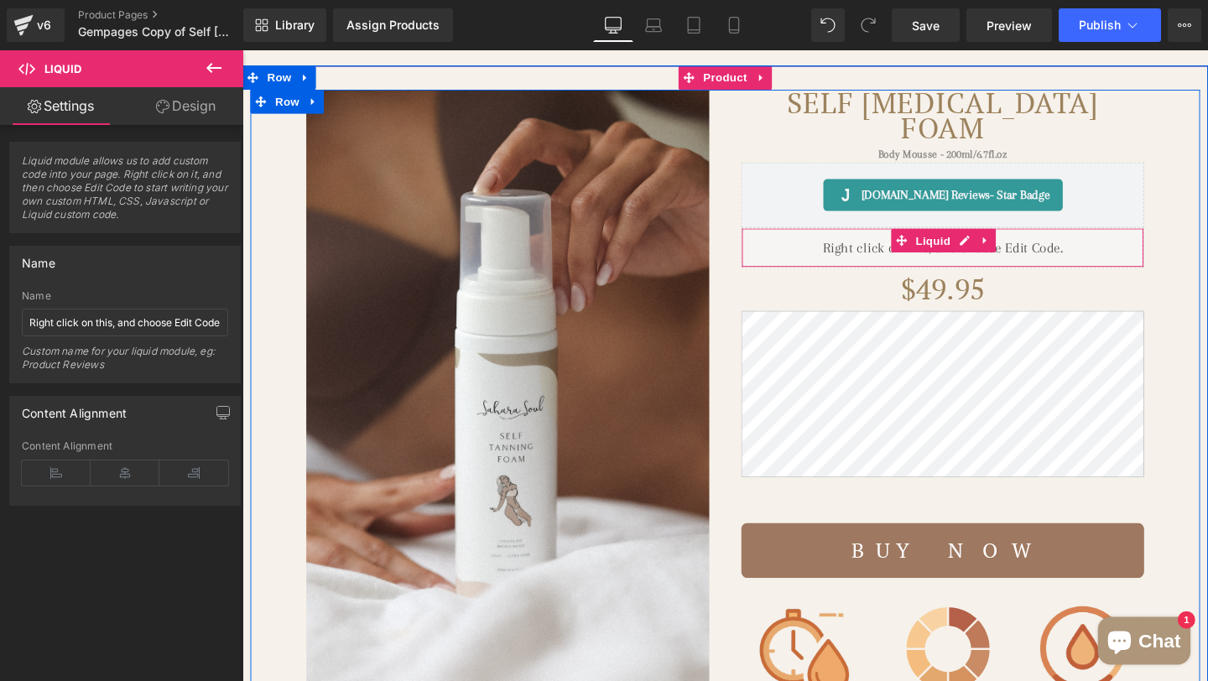
click at [895, 253] on div "Liquid" at bounding box center [979, 258] width 424 height 42
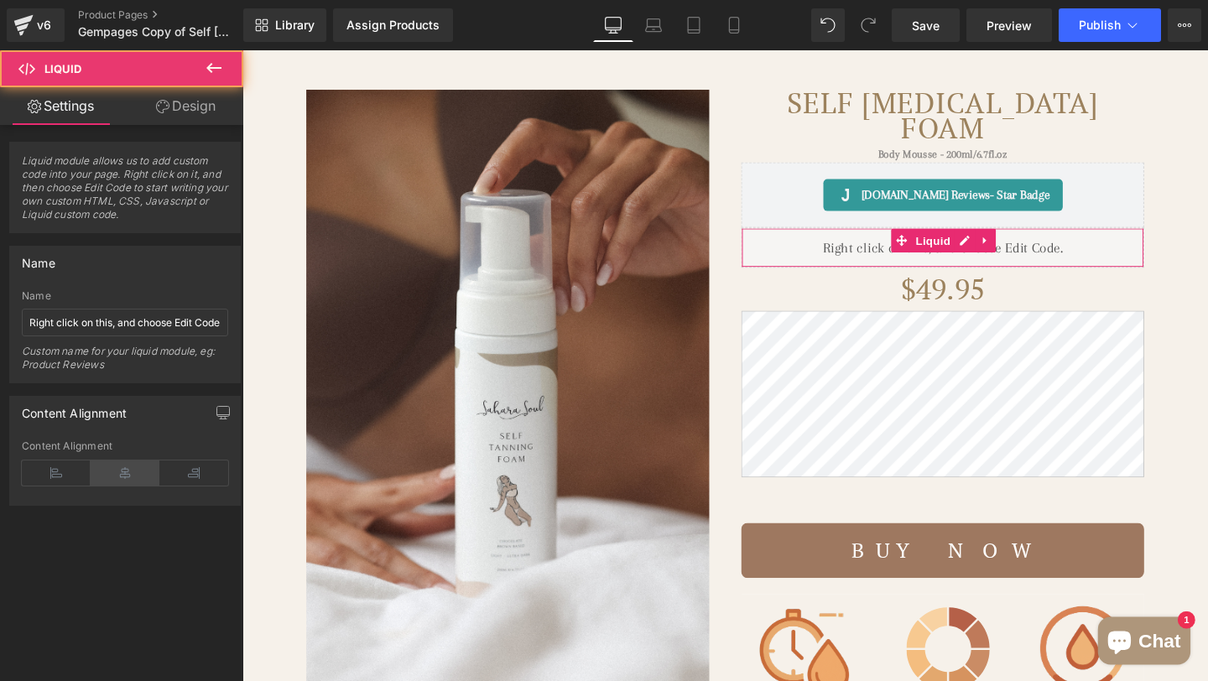
click at [119, 477] on icon at bounding box center [125, 473] width 69 height 25
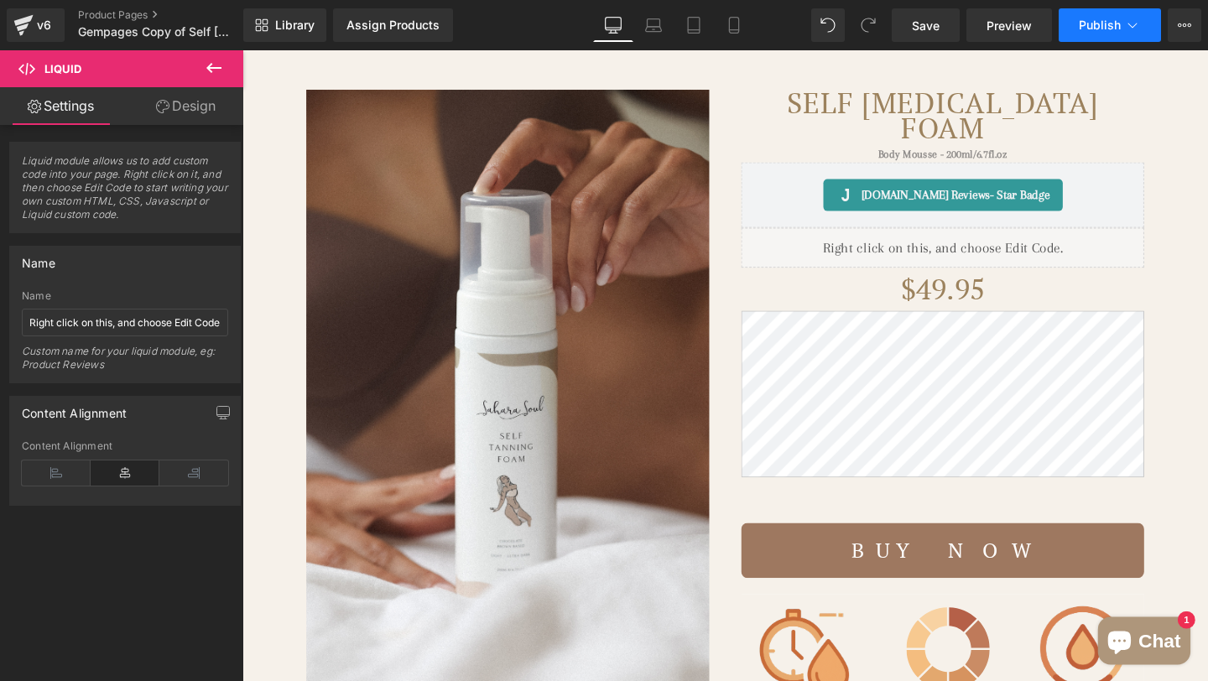
click at [1098, 36] on button "Publish" at bounding box center [1110, 25] width 102 height 34
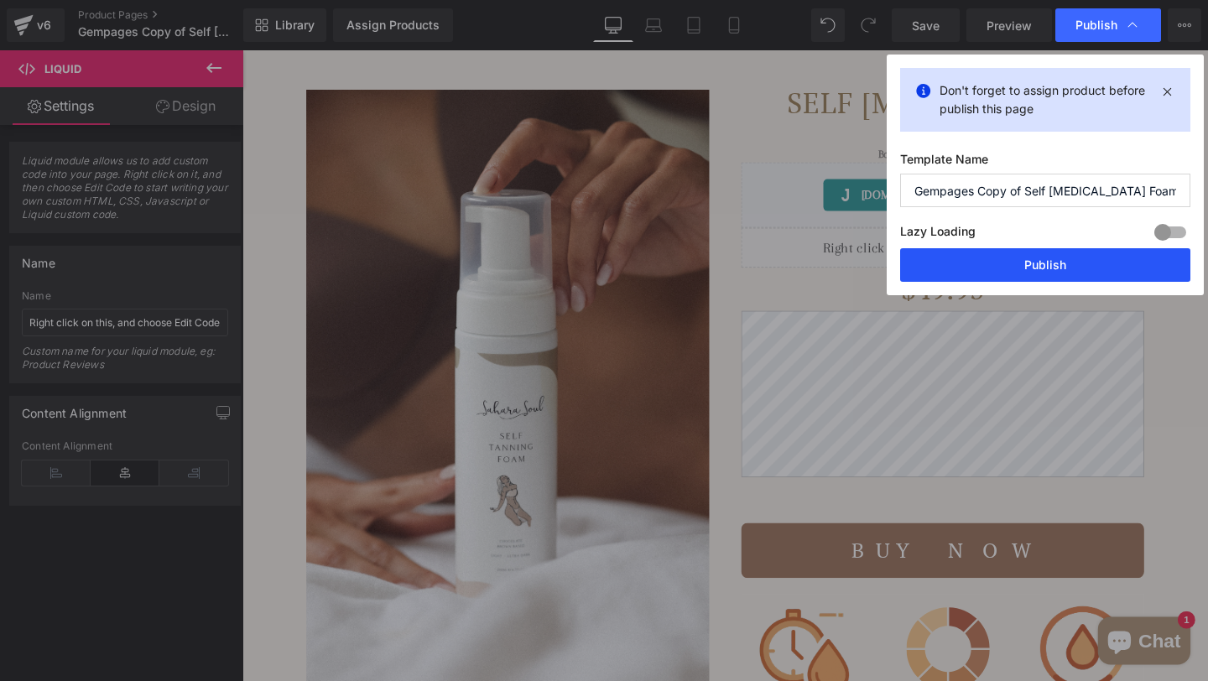
click at [1019, 258] on button "Publish" at bounding box center [1045, 265] width 290 height 34
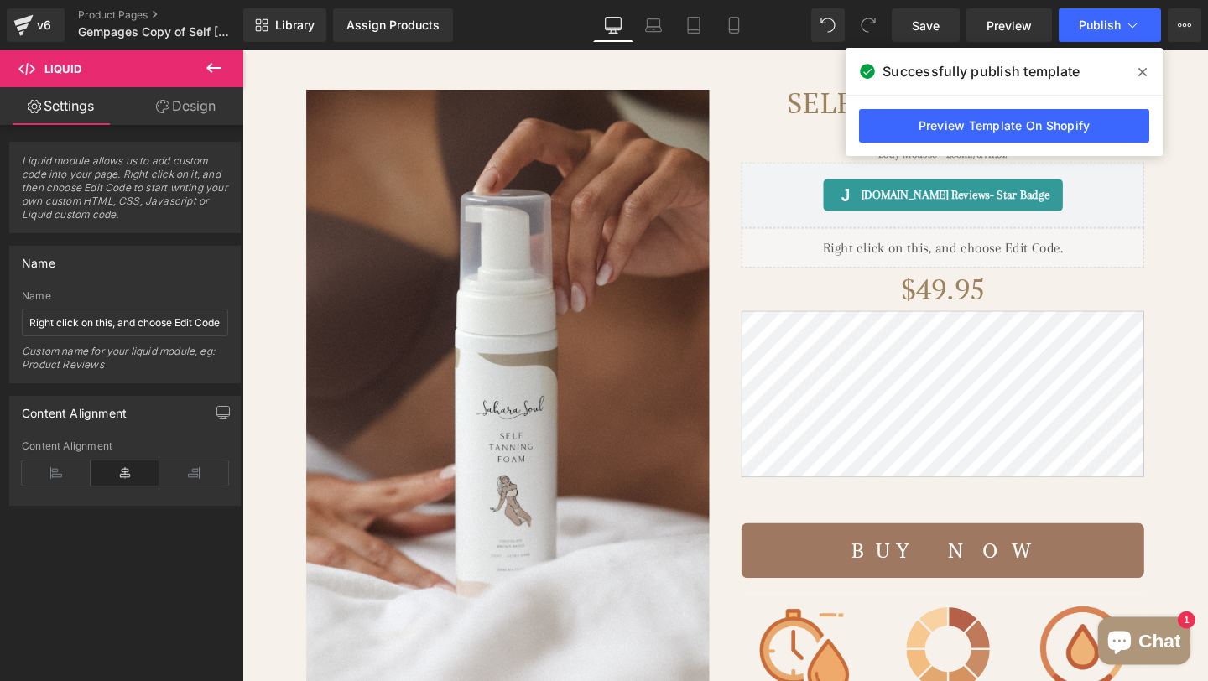
click at [1146, 66] on icon at bounding box center [1143, 71] width 8 height 13
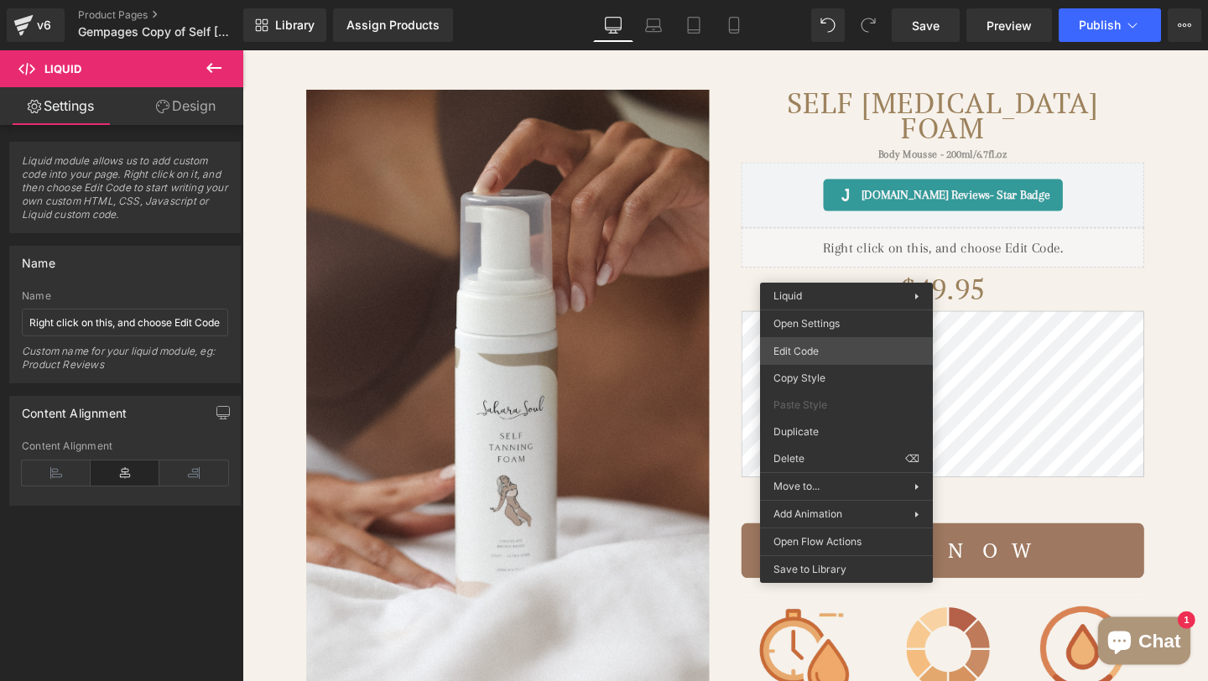
click at [825, 0] on div "Liquid You are previewing how the will restyle your page. You can not edit Elem…" at bounding box center [604, 0] width 1208 height 0
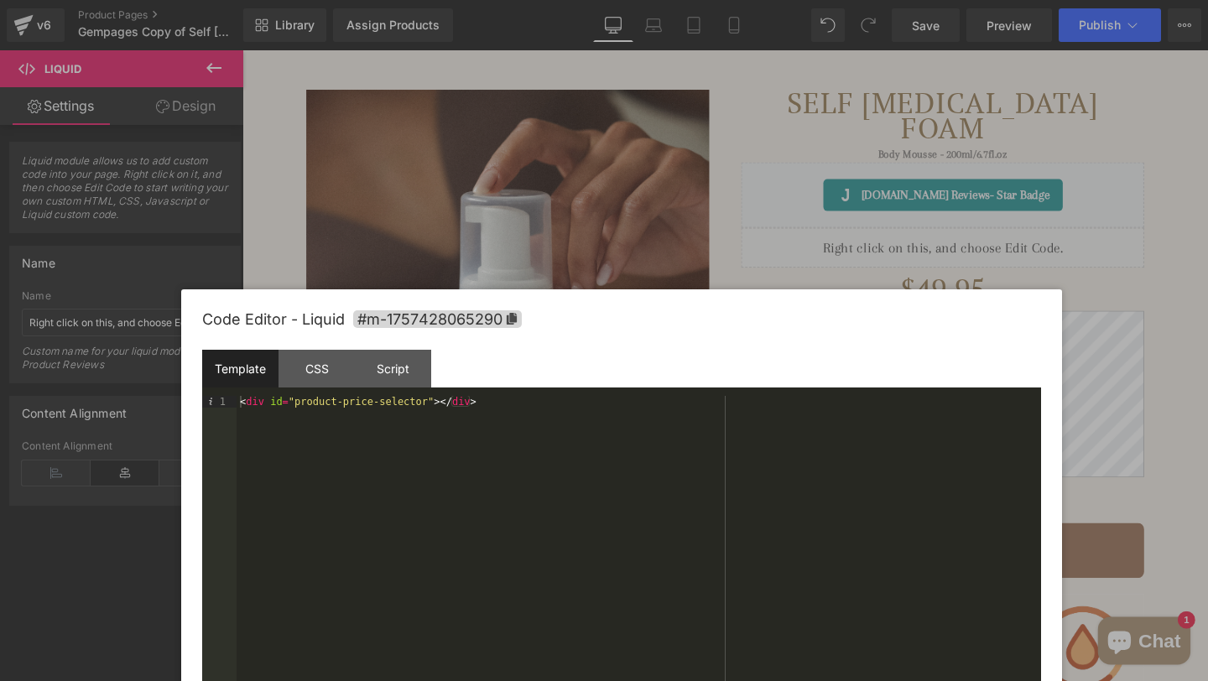
drag, startPoint x: 837, startPoint y: 146, endPoint x: 869, endPoint y: 332, distance: 189.0
click at [869, 332] on div "Code Editor - Liquid #m-1757428065290" at bounding box center [621, 320] width 839 height 60
click at [783, 260] on div at bounding box center [604, 340] width 1208 height 681
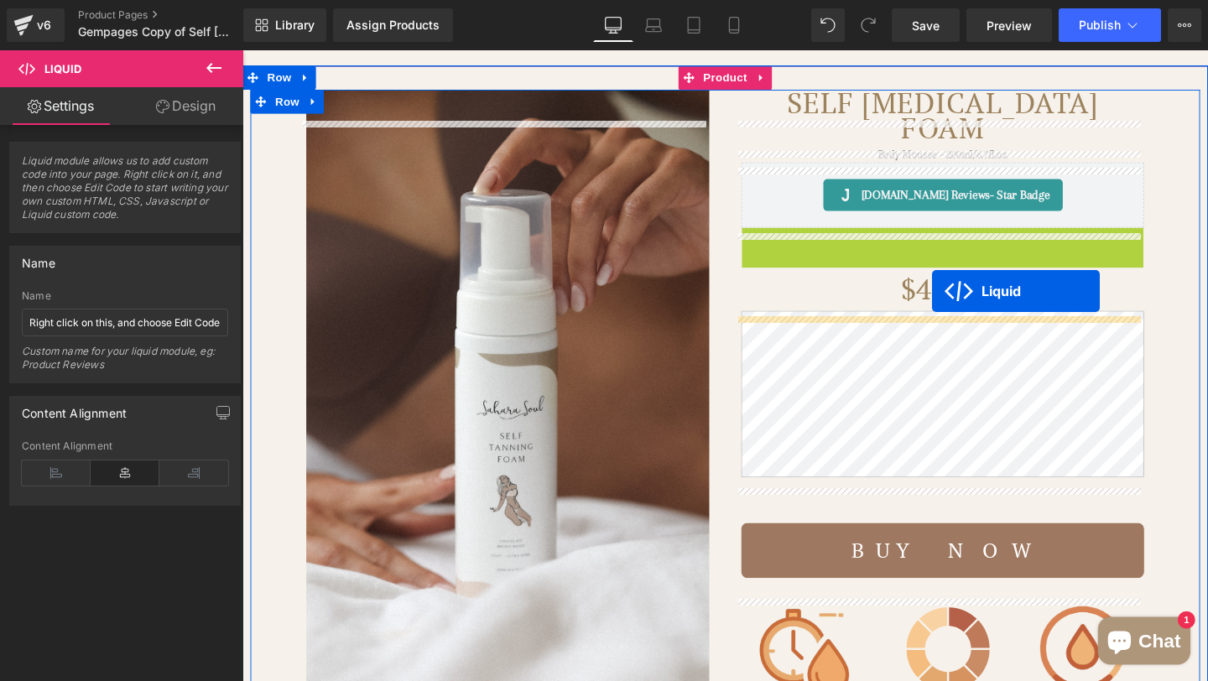
drag, startPoint x: 946, startPoint y: 256, endPoint x: 968, endPoint y: 304, distance: 52.6
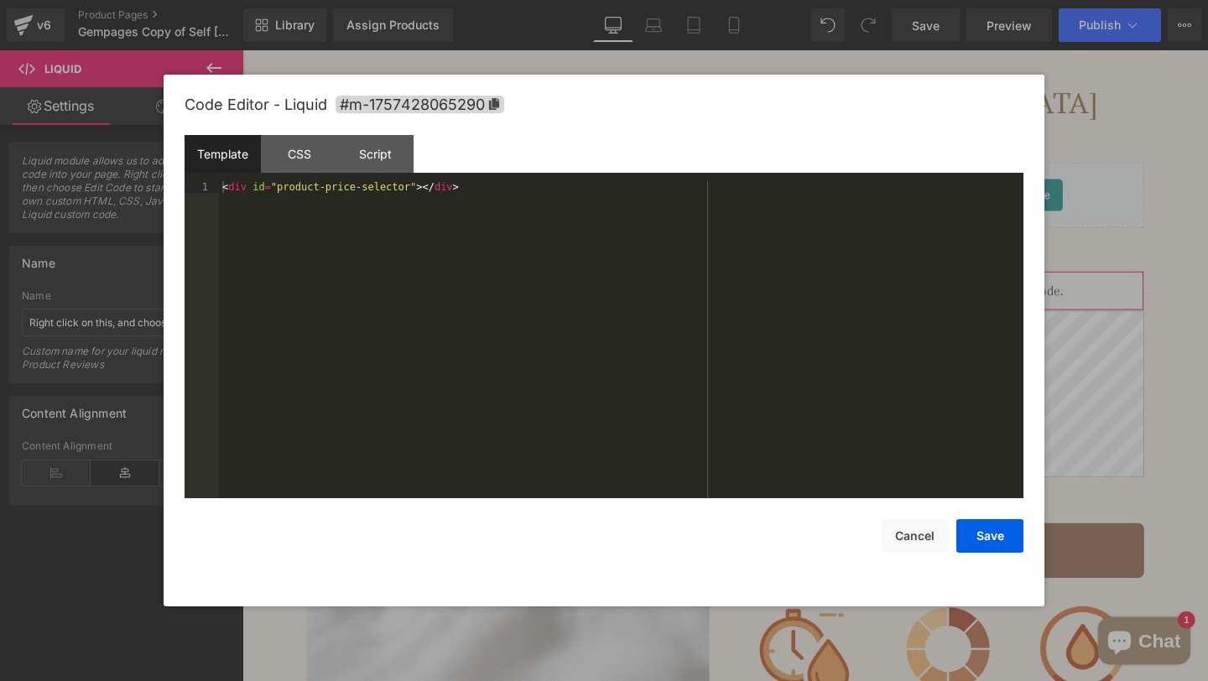
click at [872, 0] on div "Liquid You are previewing how the will restyle your page. You can not edit Elem…" at bounding box center [604, 0] width 1208 height 0
drag, startPoint x: 703, startPoint y: 136, endPoint x: 850, endPoint y: 357, distance: 265.1
click at [852, 383] on div "Template CSS Script Data 1 < div id = "product-price-selector" > </ div > XXXXX…" at bounding box center [604, 316] width 839 height 363
drag, startPoint x: 738, startPoint y: 139, endPoint x: 766, endPoint y: 258, distance: 121.7
click at [765, 258] on div "Template CSS Script Data 1 < div id = "product-price-selector" > </ div > XXXXX…" at bounding box center [604, 316] width 839 height 363
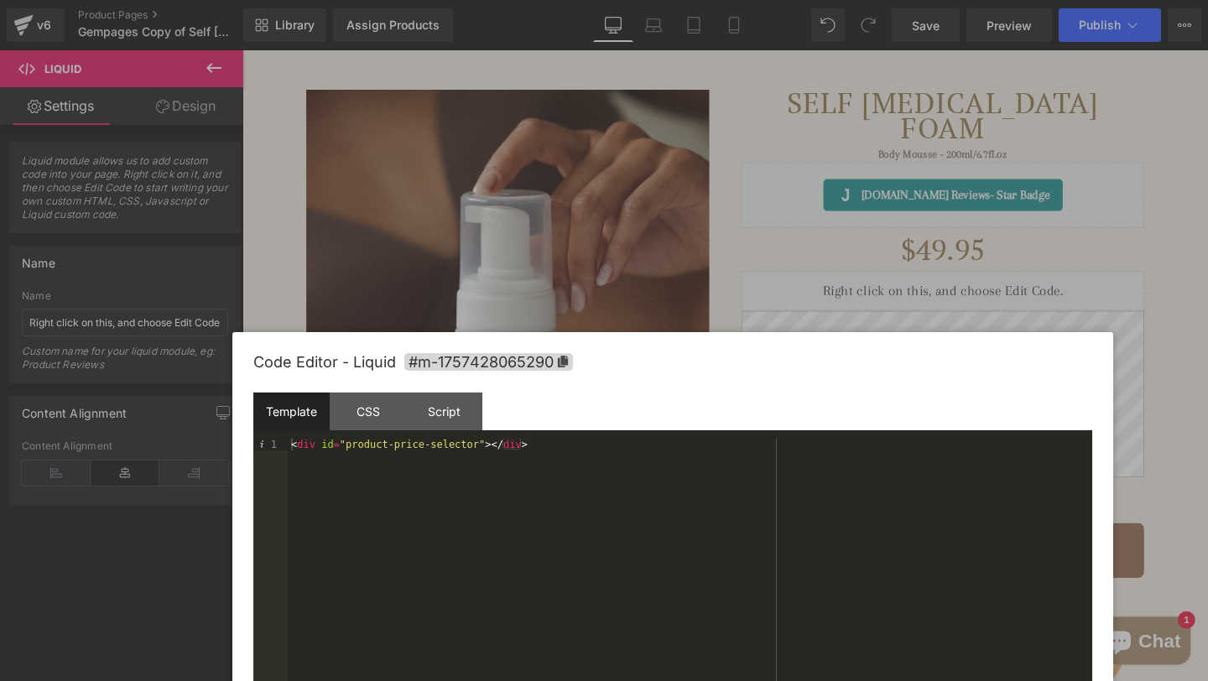
drag, startPoint x: 724, startPoint y: 96, endPoint x: 793, endPoint y: 353, distance: 266.7
click at [793, 353] on div "Code Editor - Liquid #m-1757428065290" at bounding box center [672, 362] width 839 height 60
drag, startPoint x: 1115, startPoint y: 112, endPoint x: 1114, endPoint y: 36, distance: 75.5
click at [1119, 106] on div at bounding box center [604, 340] width 1208 height 681
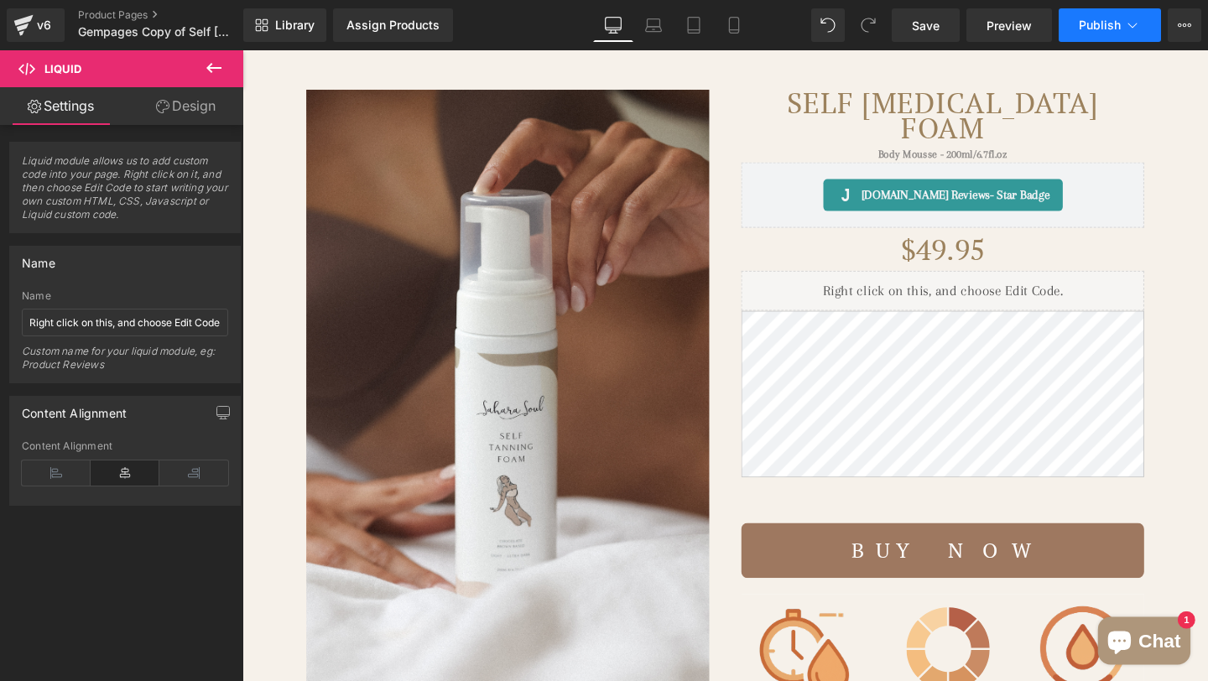
click at [1109, 29] on span "Publish" at bounding box center [1100, 24] width 42 height 13
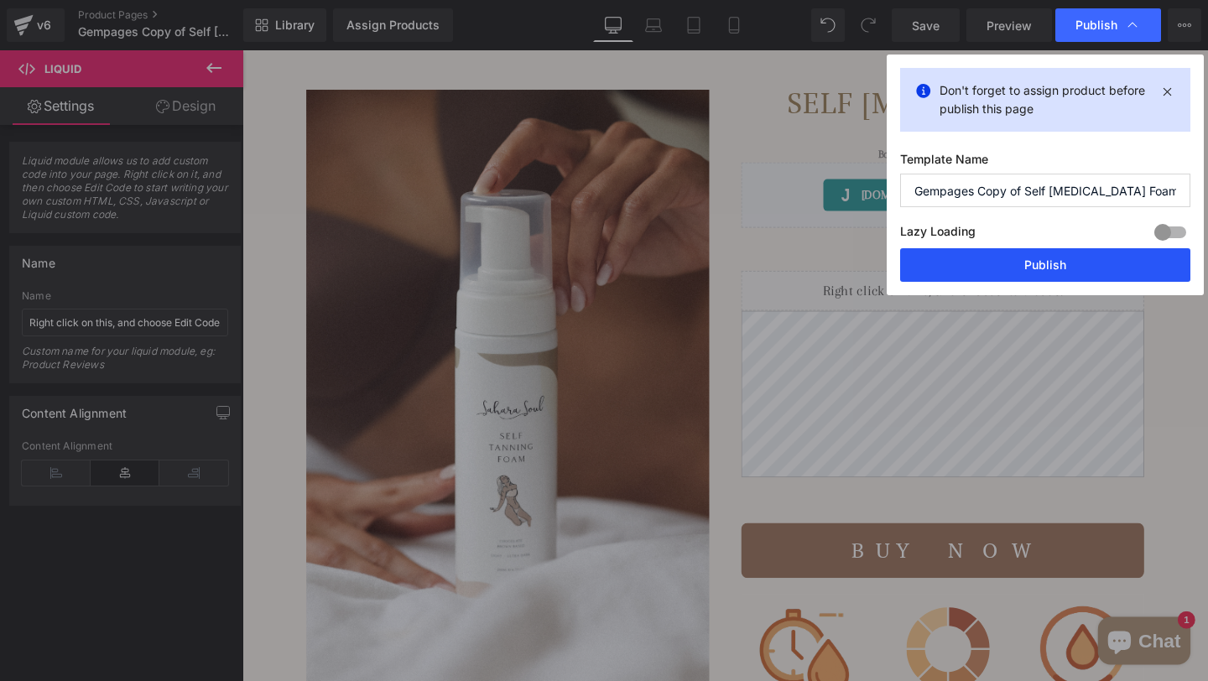
click at [999, 268] on button "Publish" at bounding box center [1045, 265] width 290 height 34
